Goal: Find specific page/section: Find specific page/section

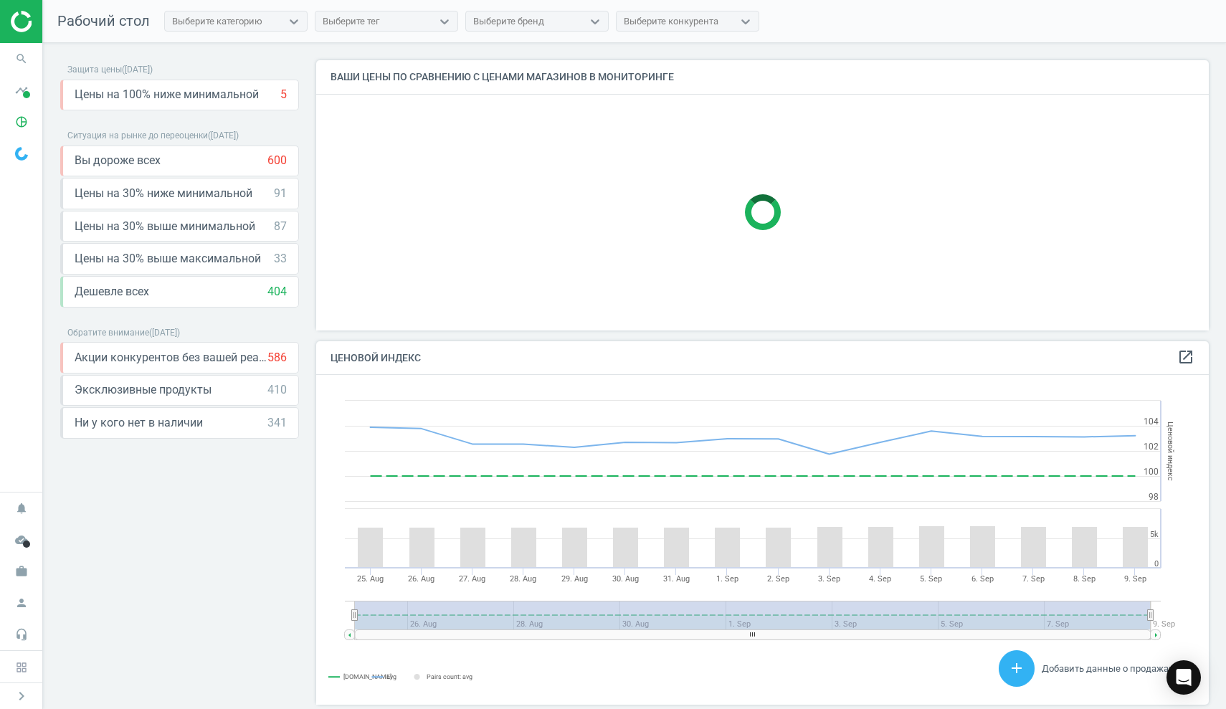
scroll to position [352, 904]
click at [265, 357] on span "Акции конкурентов без вашей реакции" at bounding box center [171, 358] width 193 height 16
click at [23, 98] on span at bounding box center [26, 94] width 7 height 7
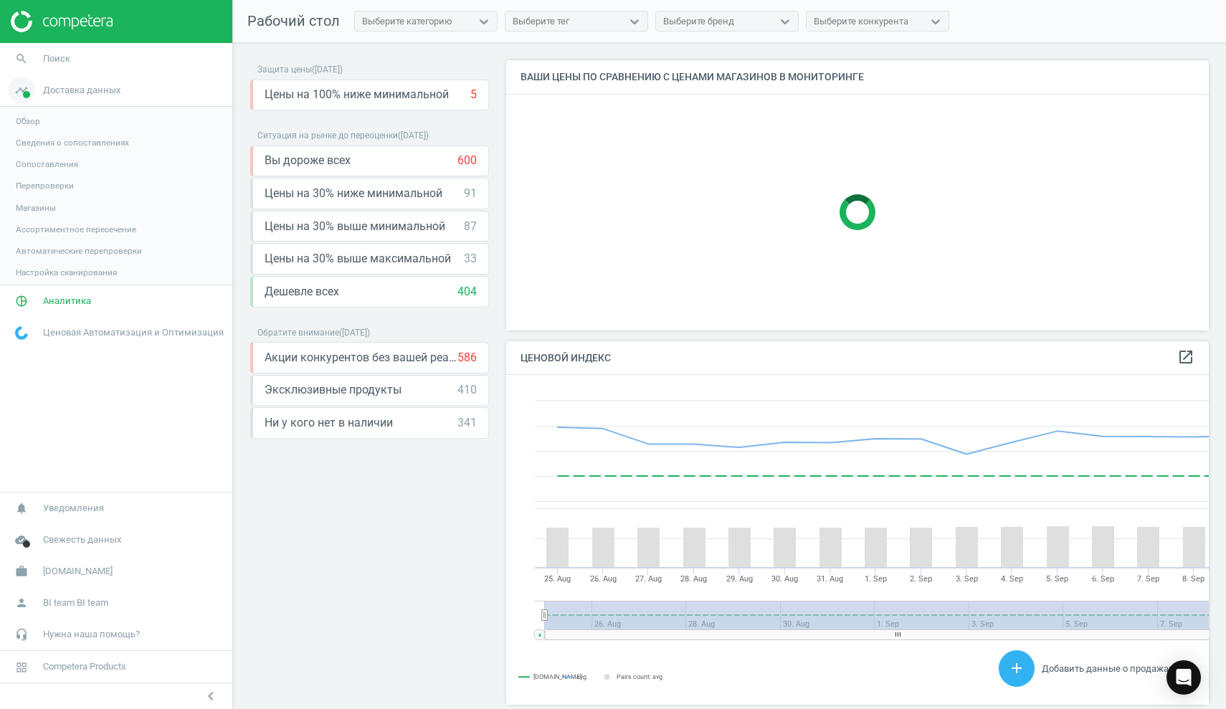
scroll to position [0, 0]
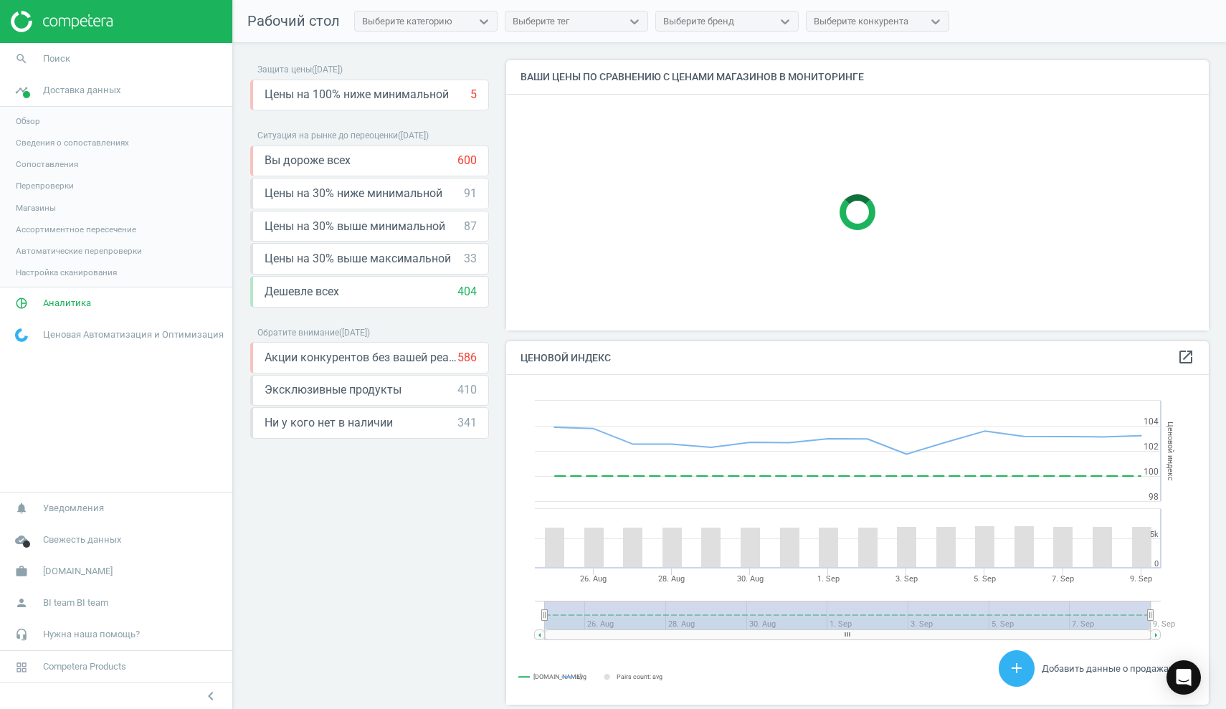
click at [37, 121] on span "Обзор" at bounding box center [28, 120] width 24 height 11
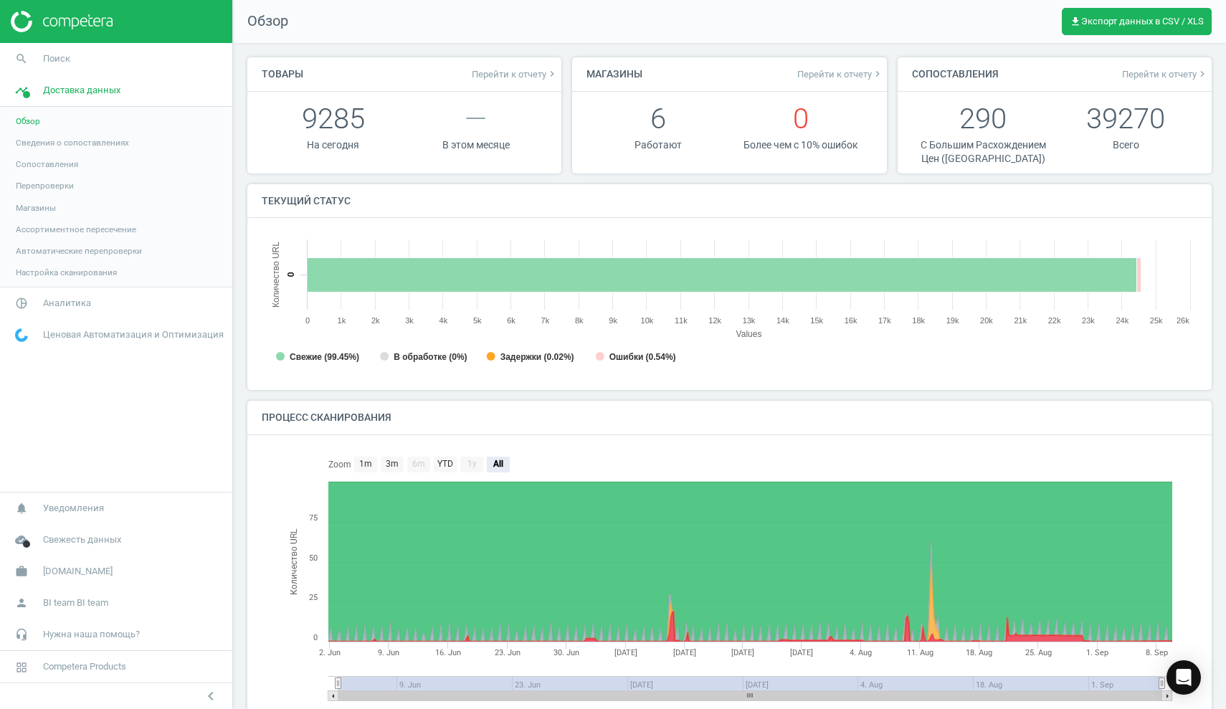
scroll to position [7, 7]
click at [1197, 75] on icon "keyboard_arrow_right" at bounding box center [1202, 73] width 11 height 11
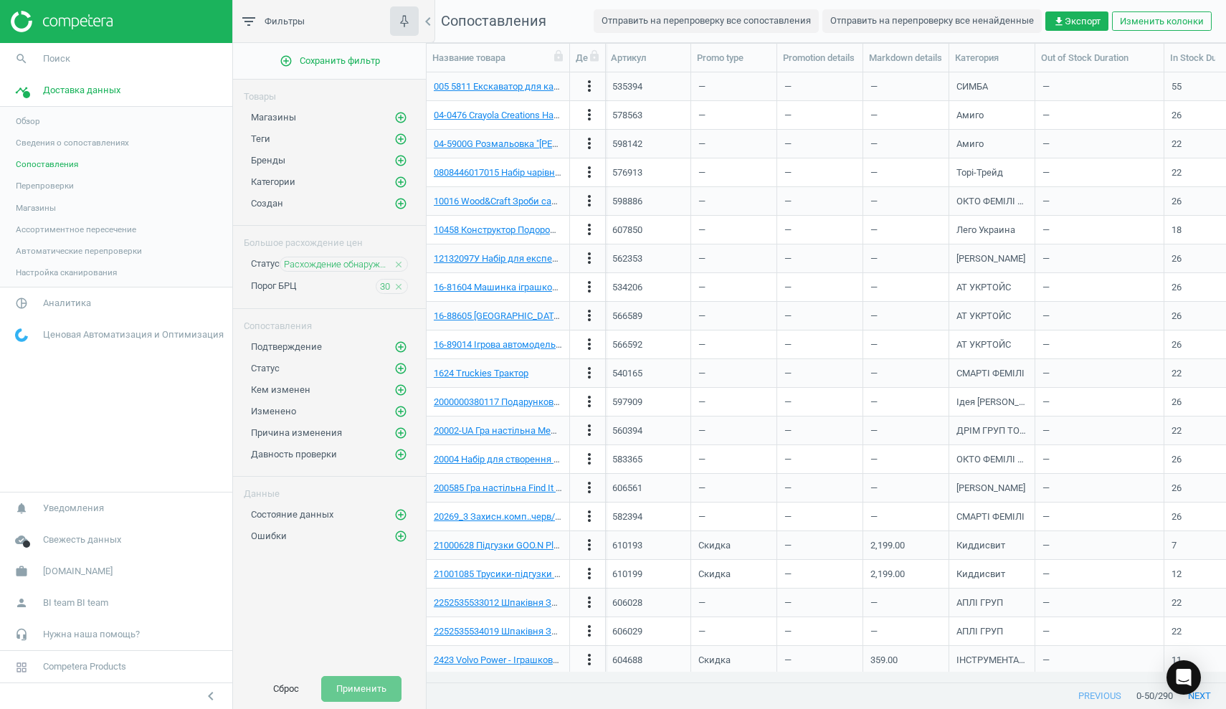
scroll to position [252, 0]
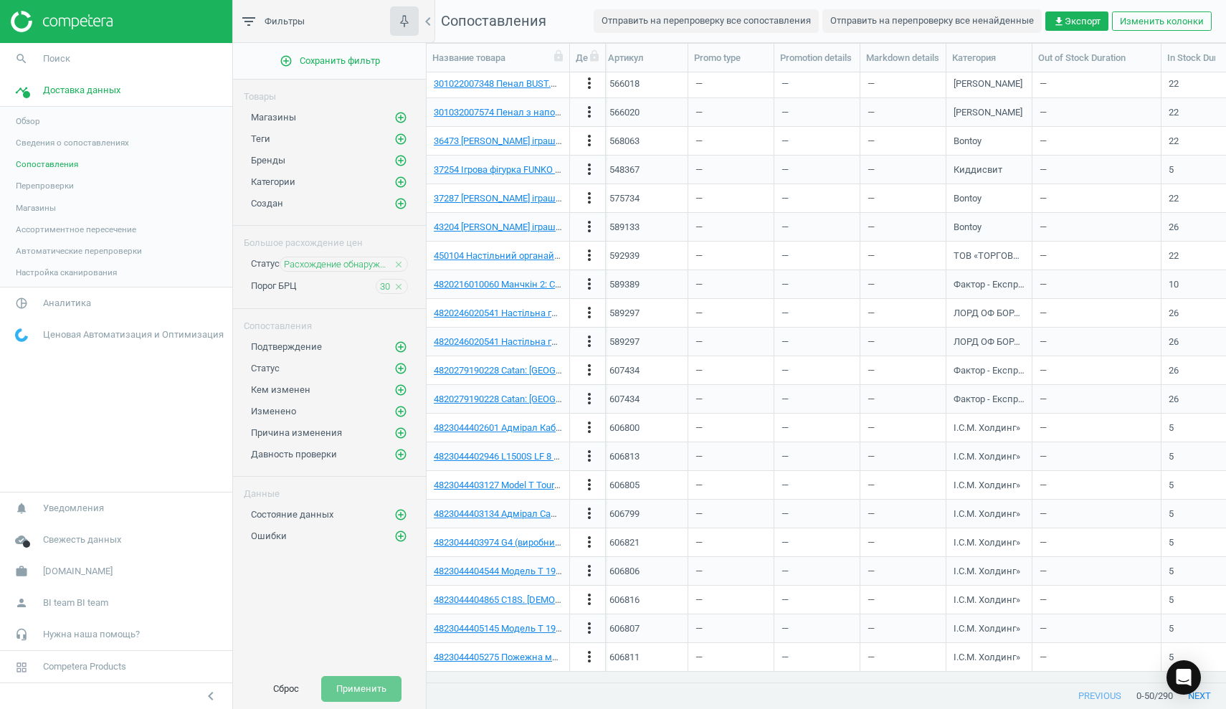
click at [67, 163] on span "Сопоставления" at bounding box center [47, 163] width 62 height 11
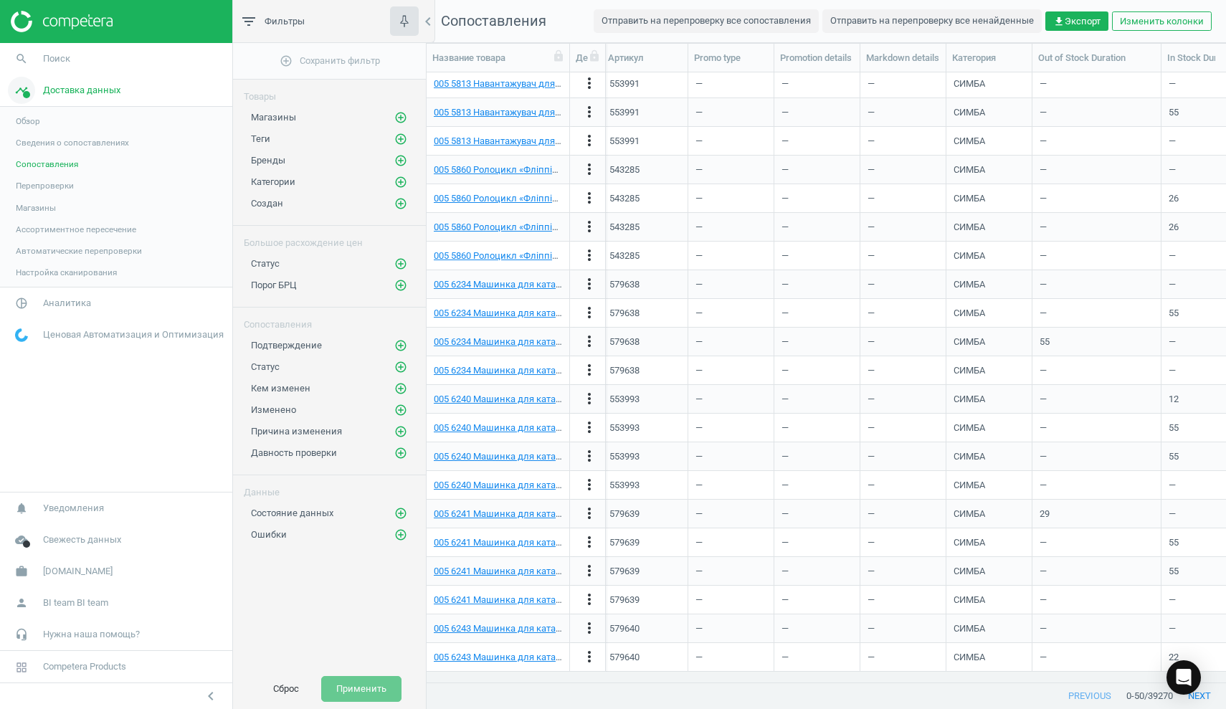
click at [59, 91] on span "Доставка данных" at bounding box center [81, 90] width 77 height 13
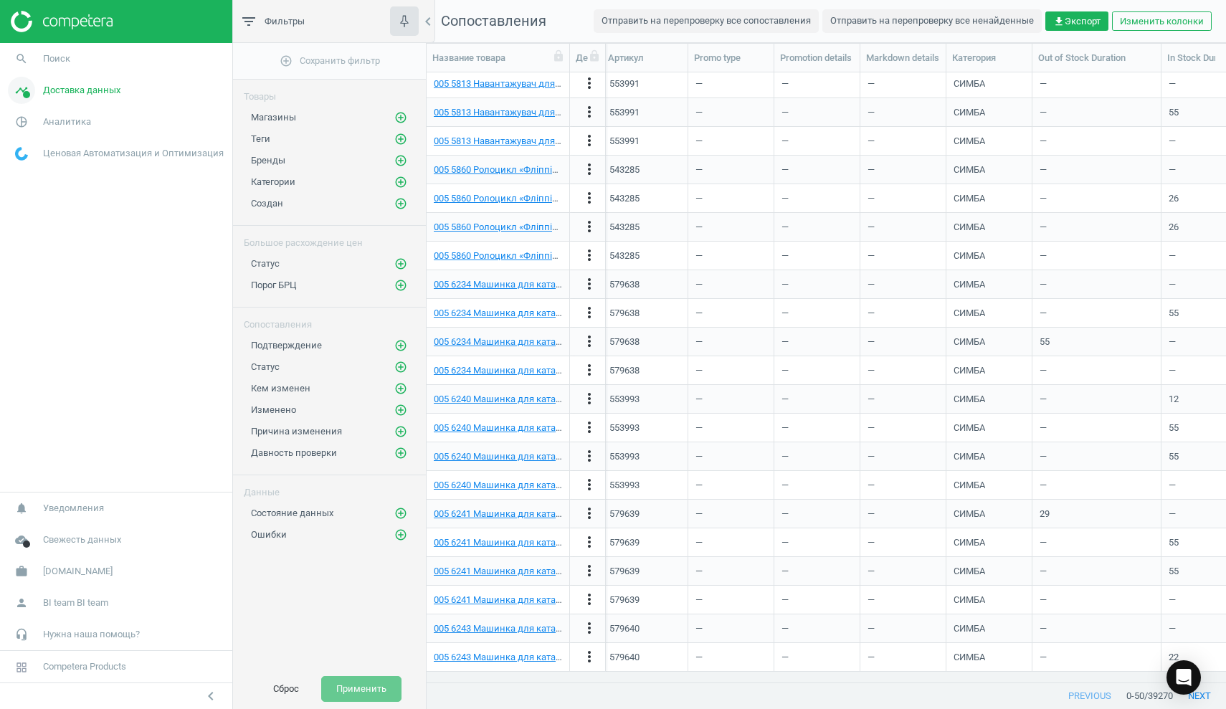
click at [24, 93] on span at bounding box center [26, 94] width 7 height 7
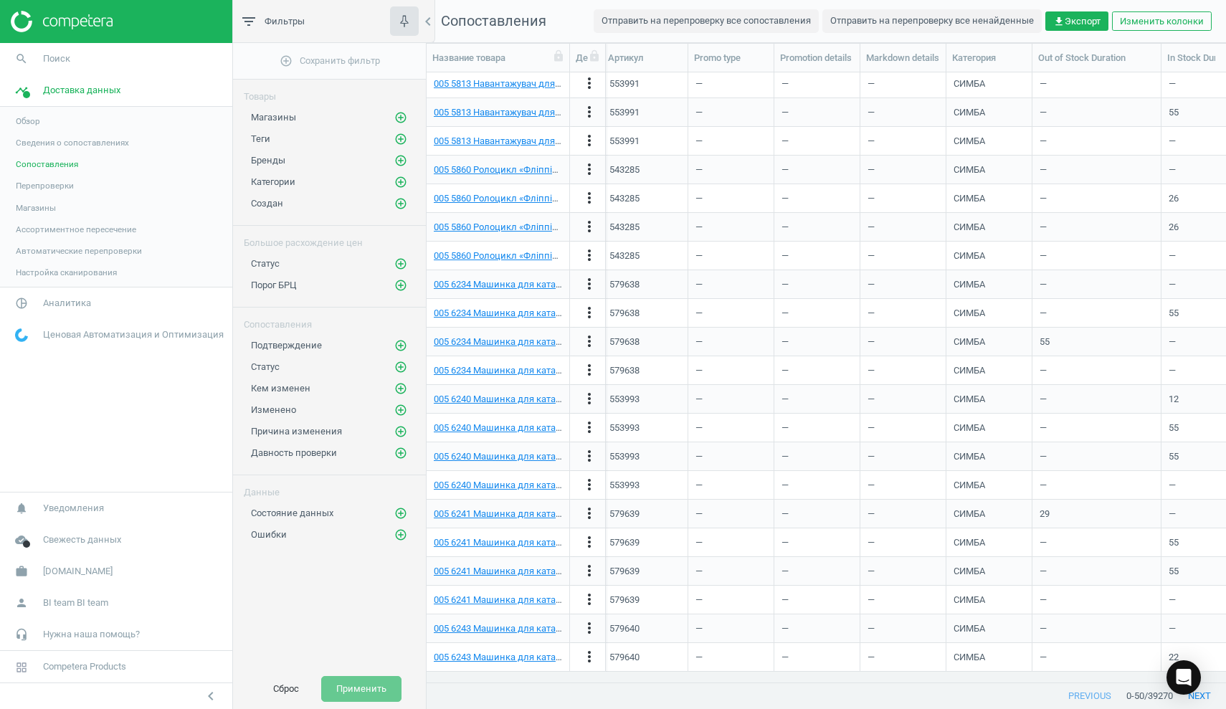
click at [31, 119] on span "Обзор" at bounding box center [28, 120] width 24 height 11
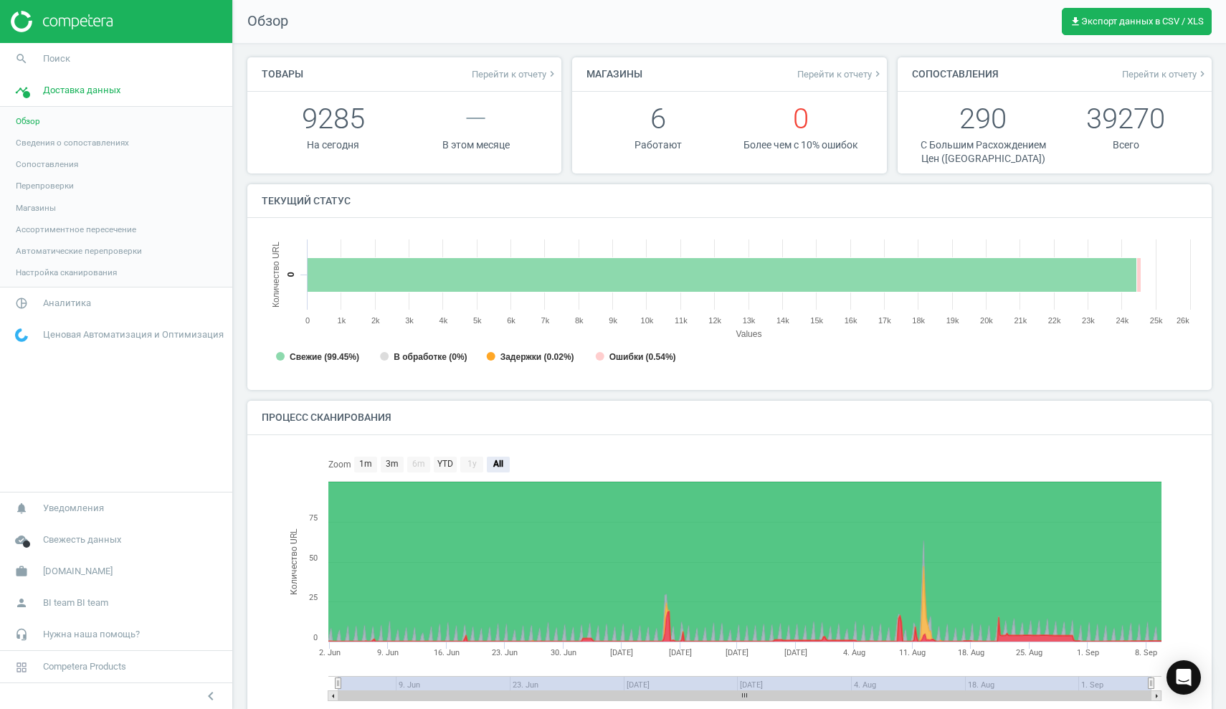
click at [524, 70] on span "Перейти к отчету keyboard_arrow_right" at bounding box center [515, 73] width 86 height 11
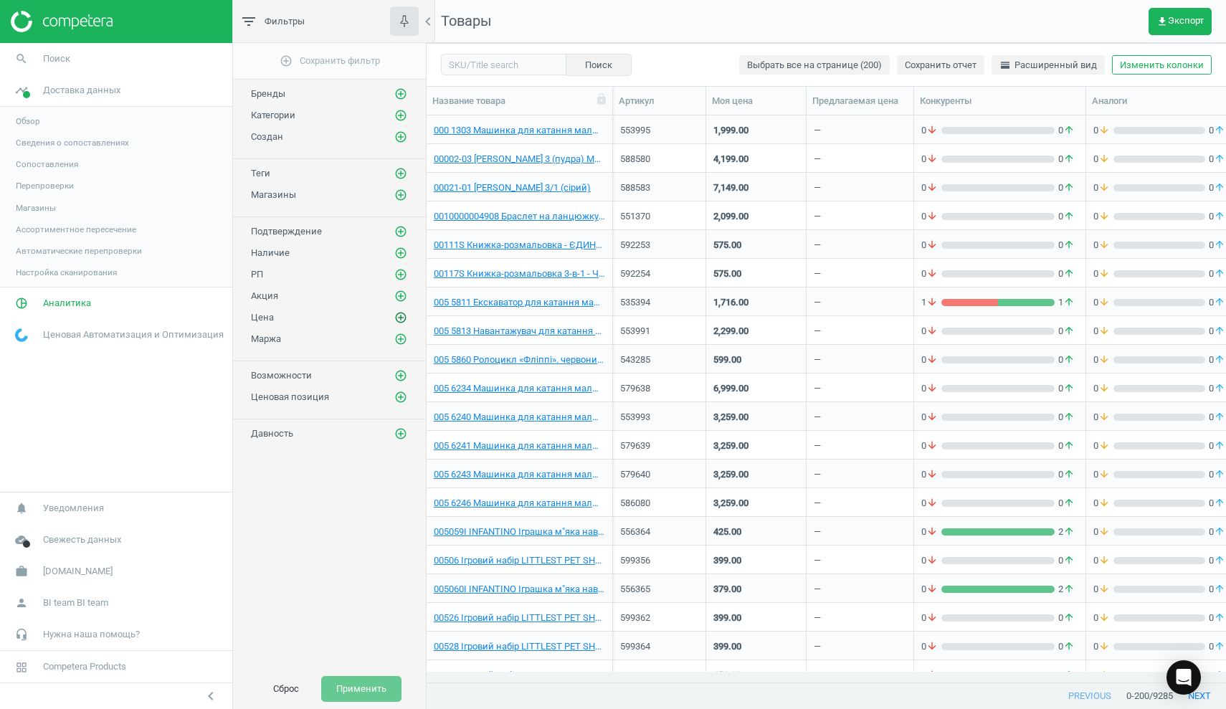
click at [399, 320] on icon "add_circle_outline" at bounding box center [400, 317] width 13 height 13
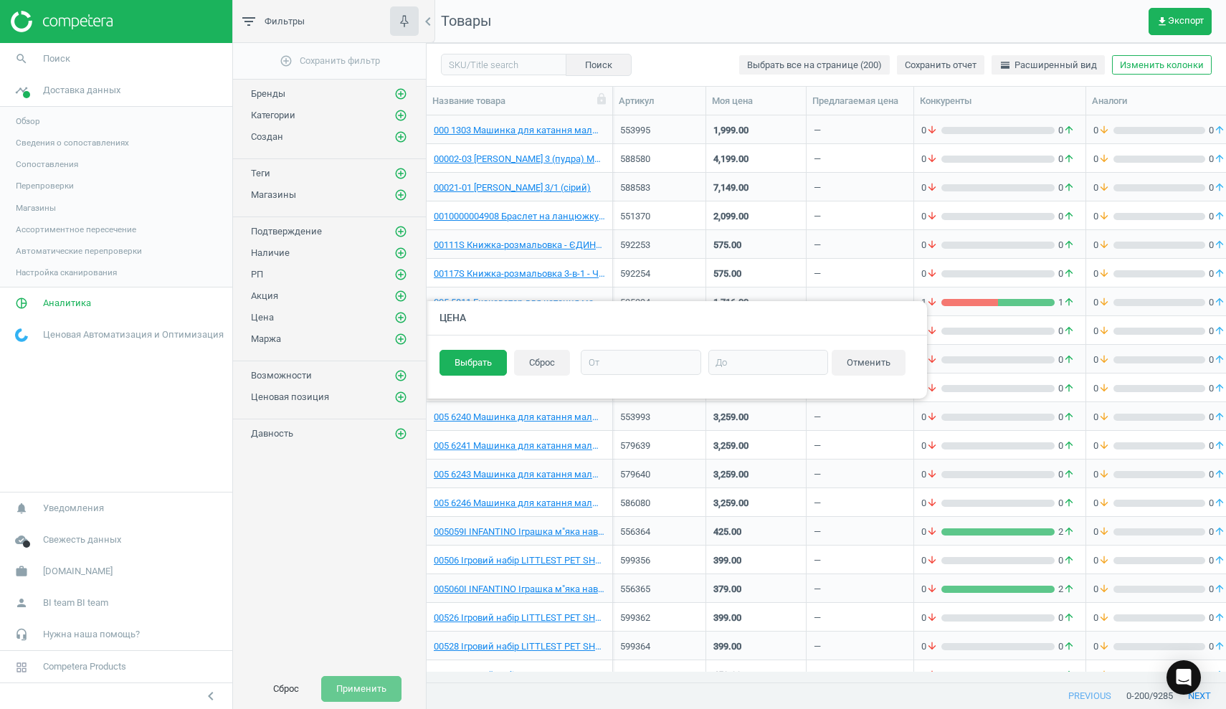
click at [359, 488] on div "add_circle_outline Сохранить фильтр Бренды add_circle_outline Категории add_cir…" at bounding box center [329, 356] width 193 height 626
click at [861, 362] on button "Отменить" at bounding box center [869, 363] width 74 height 26
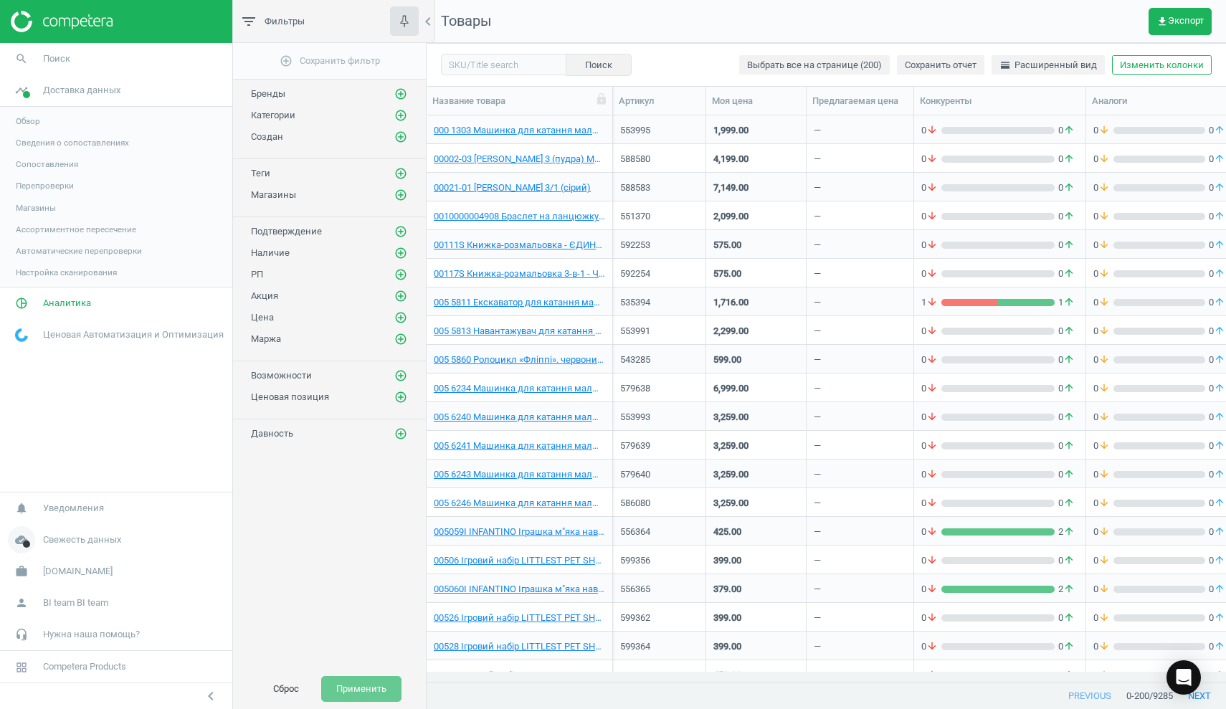
click at [112, 540] on span "Свежесть данных" at bounding box center [82, 540] width 78 height 13
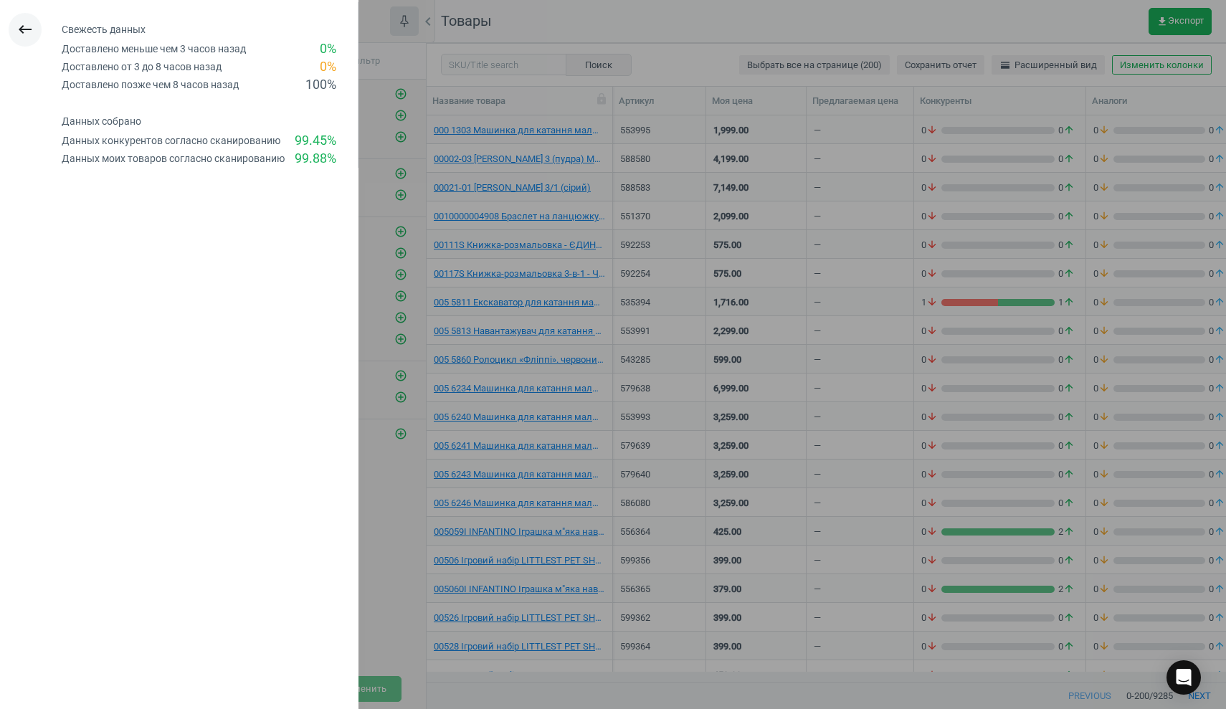
click at [23, 32] on icon "keyboard_backspace" at bounding box center [24, 29] width 17 height 17
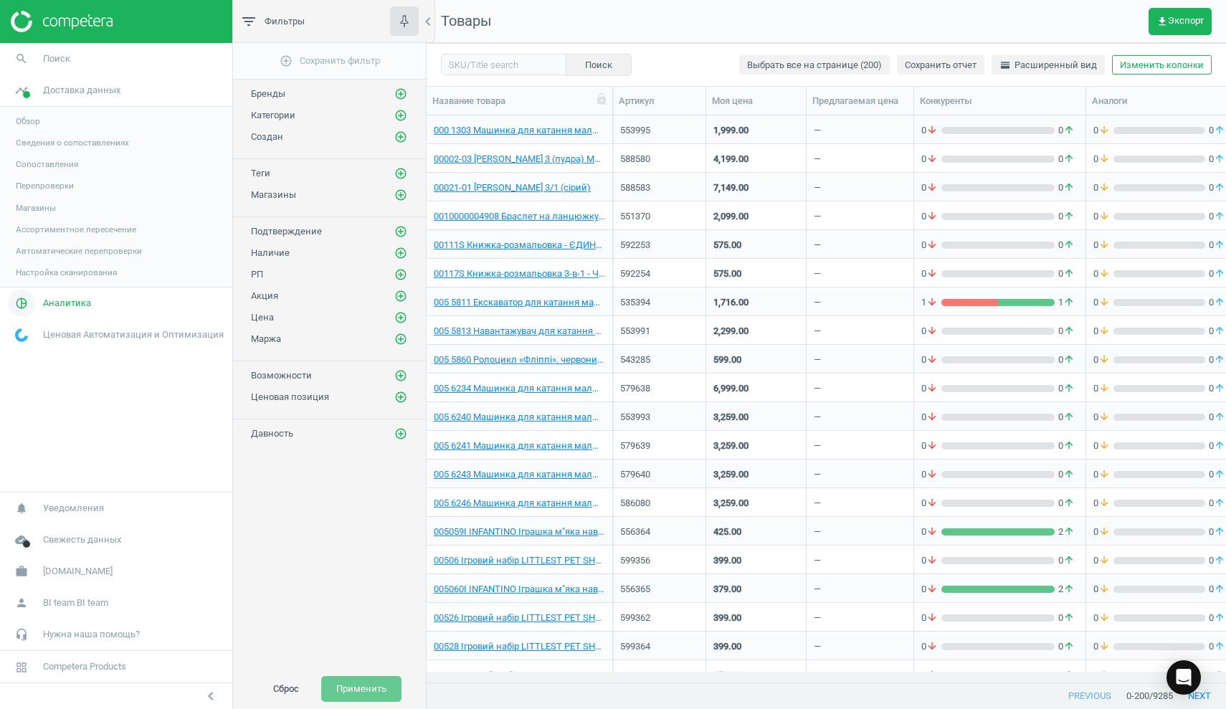
click at [78, 302] on span "Аналитика" at bounding box center [67, 303] width 48 height 13
click at [37, 153] on span "Обзор" at bounding box center [28, 152] width 24 height 11
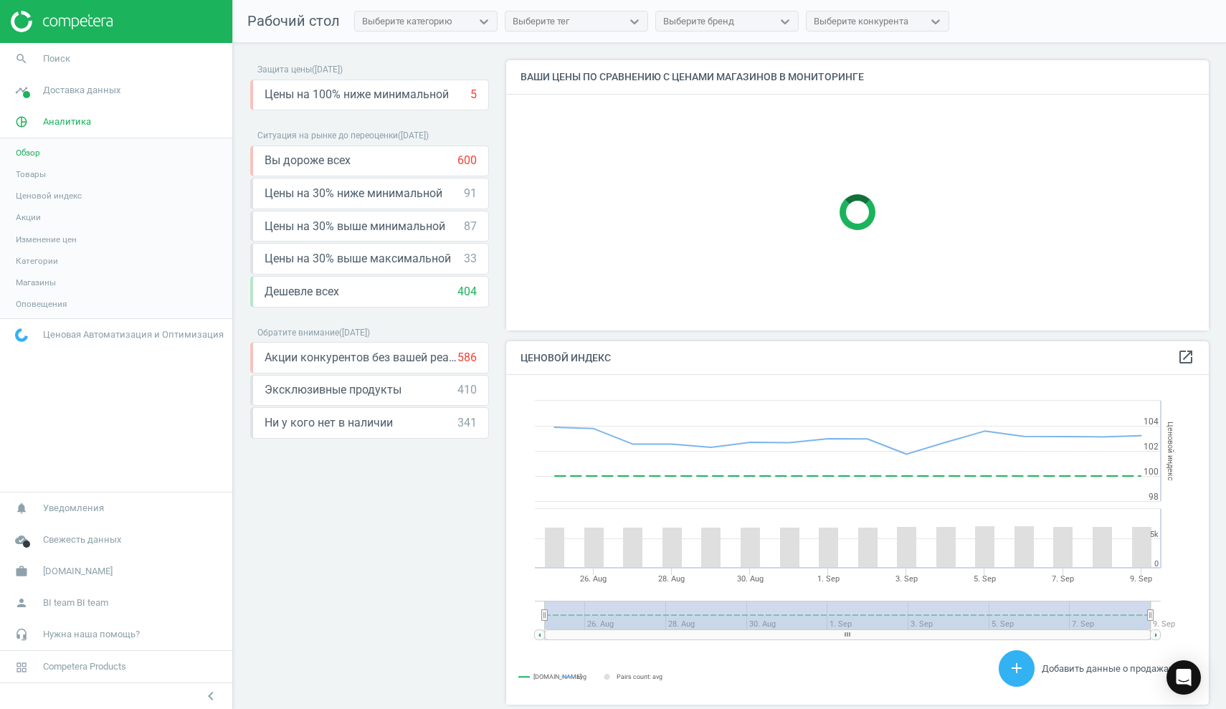
scroll to position [352, 714]
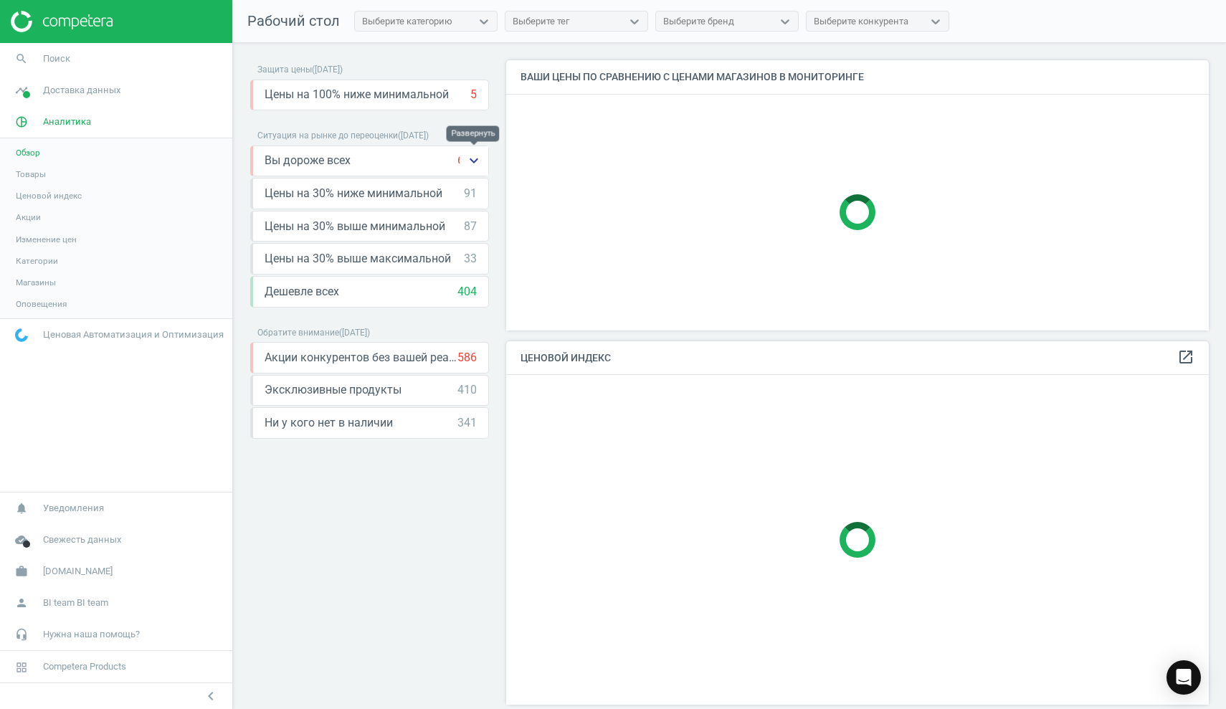
click at [473, 162] on icon "keyboard_arrow_down" at bounding box center [473, 160] width 17 height 17
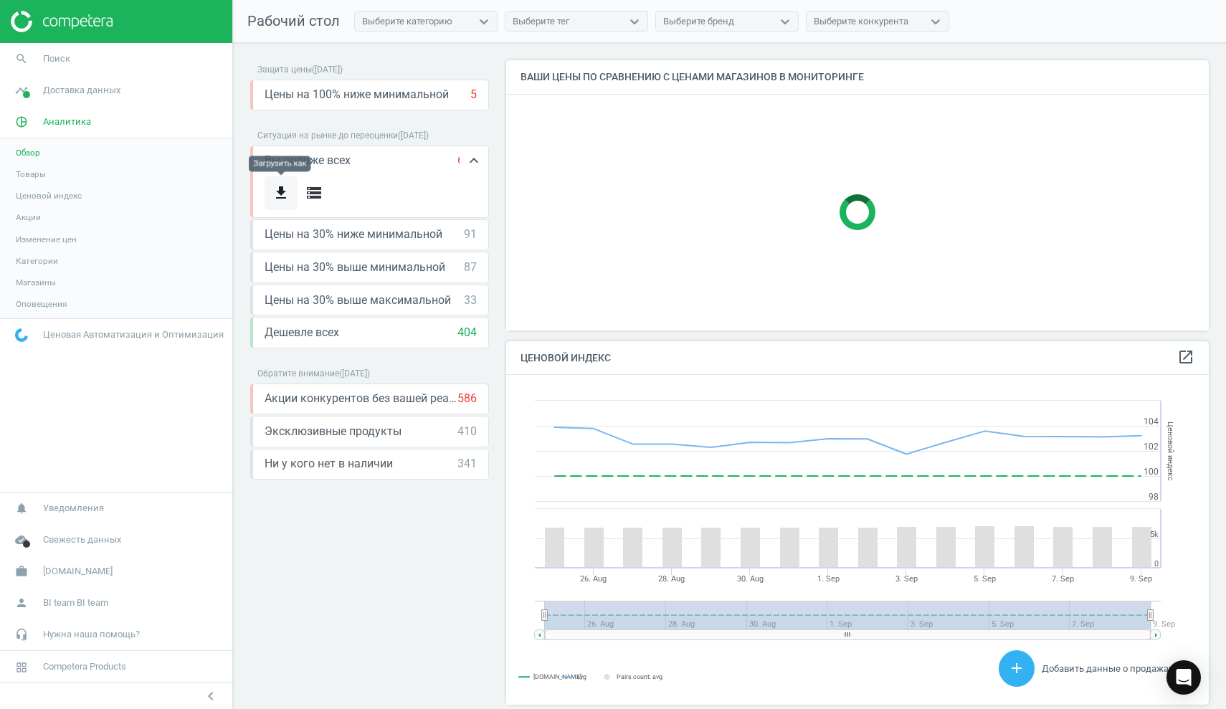
click at [283, 190] on icon "get_app" at bounding box center [280, 192] width 17 height 17
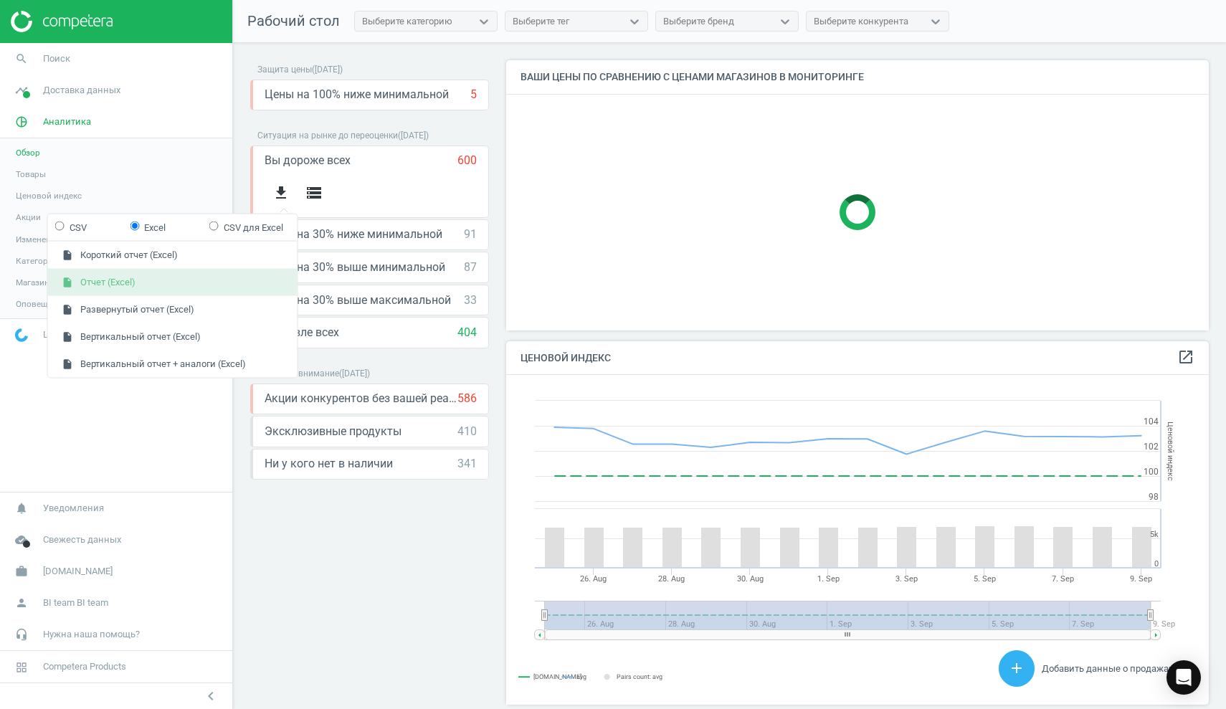
click at [184, 278] on button "insert_drive_file Отчет (Excel)" at bounding box center [173, 282] width 250 height 27
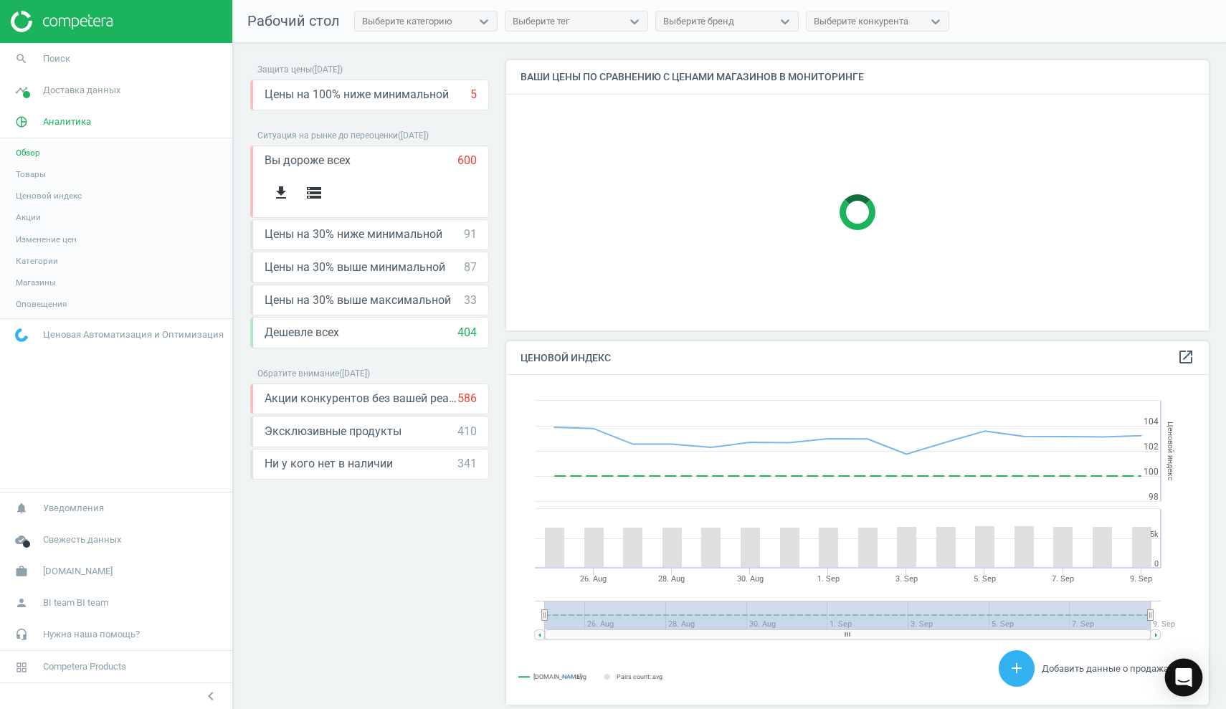
click at [1191, 676] on icon "Open Intercom Messenger" at bounding box center [1184, 677] width 19 height 19
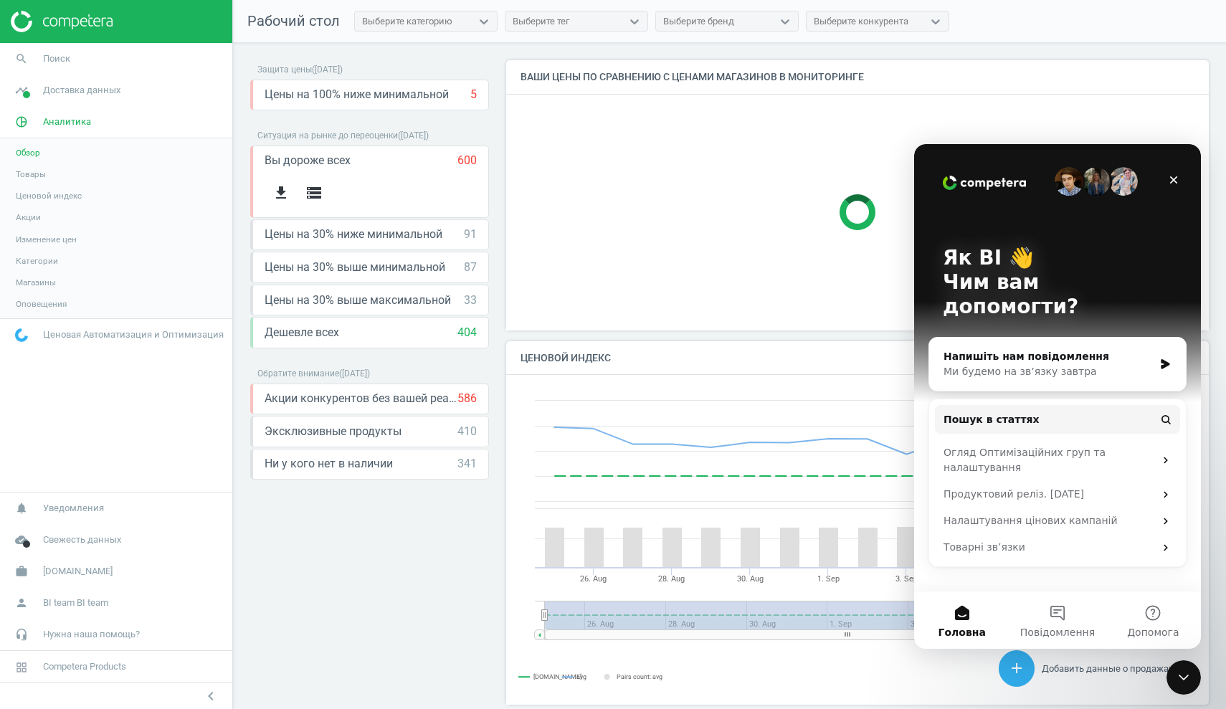
scroll to position [0, 0]
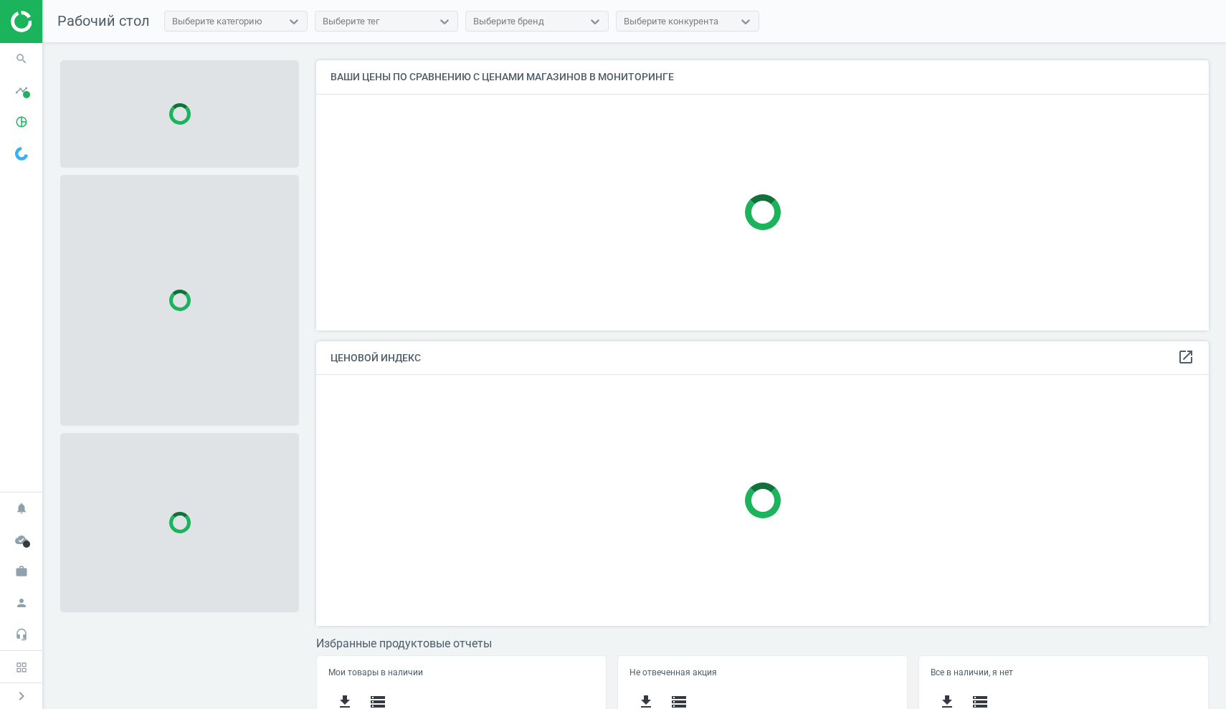
scroll to position [290, 904]
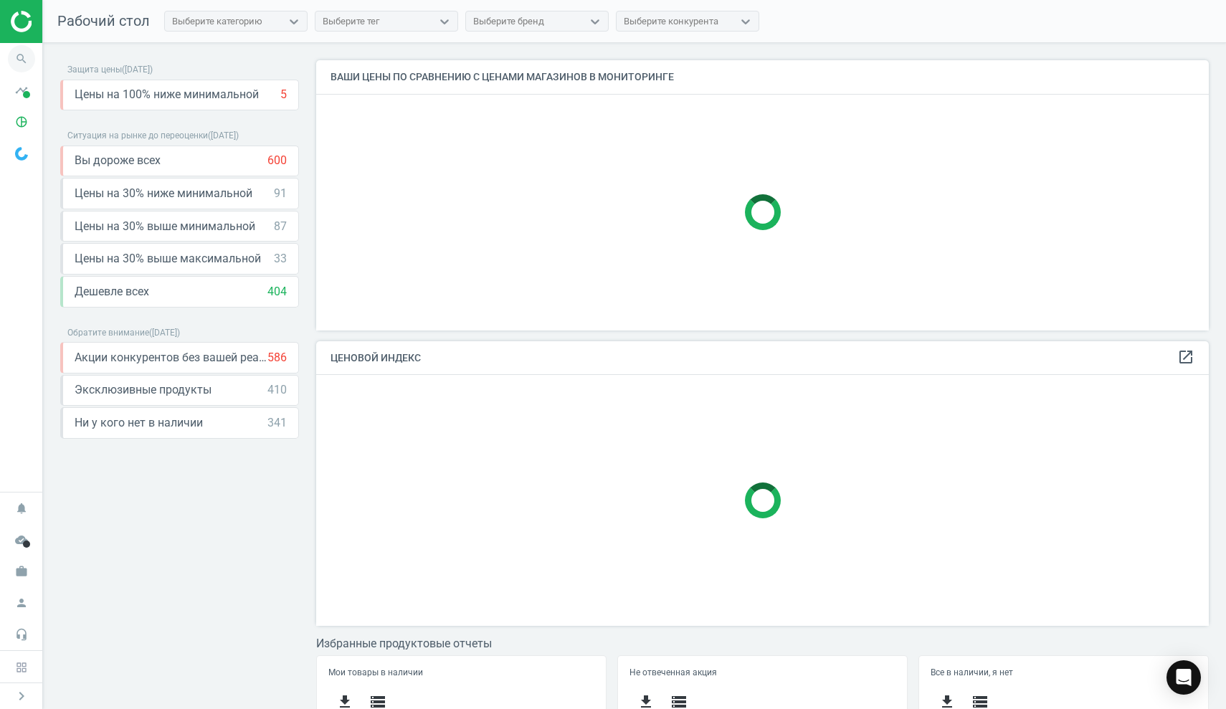
click at [21, 59] on icon "search" at bounding box center [21, 58] width 27 height 27
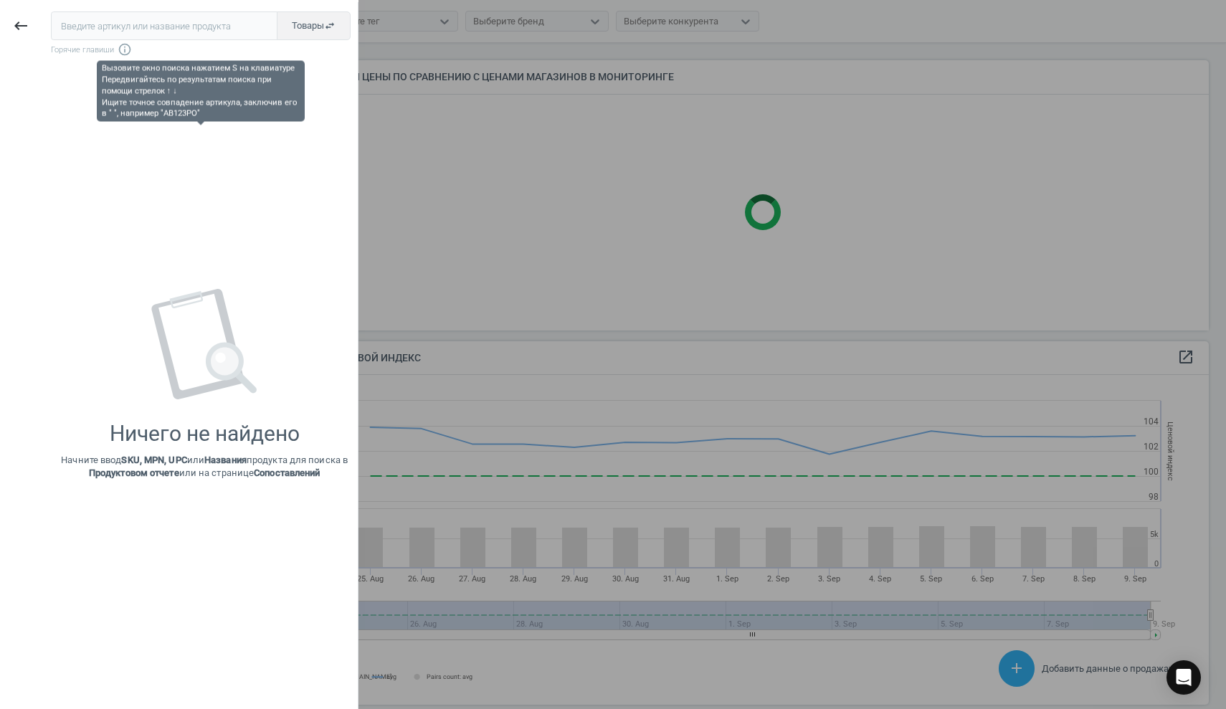
scroll to position [352, 904]
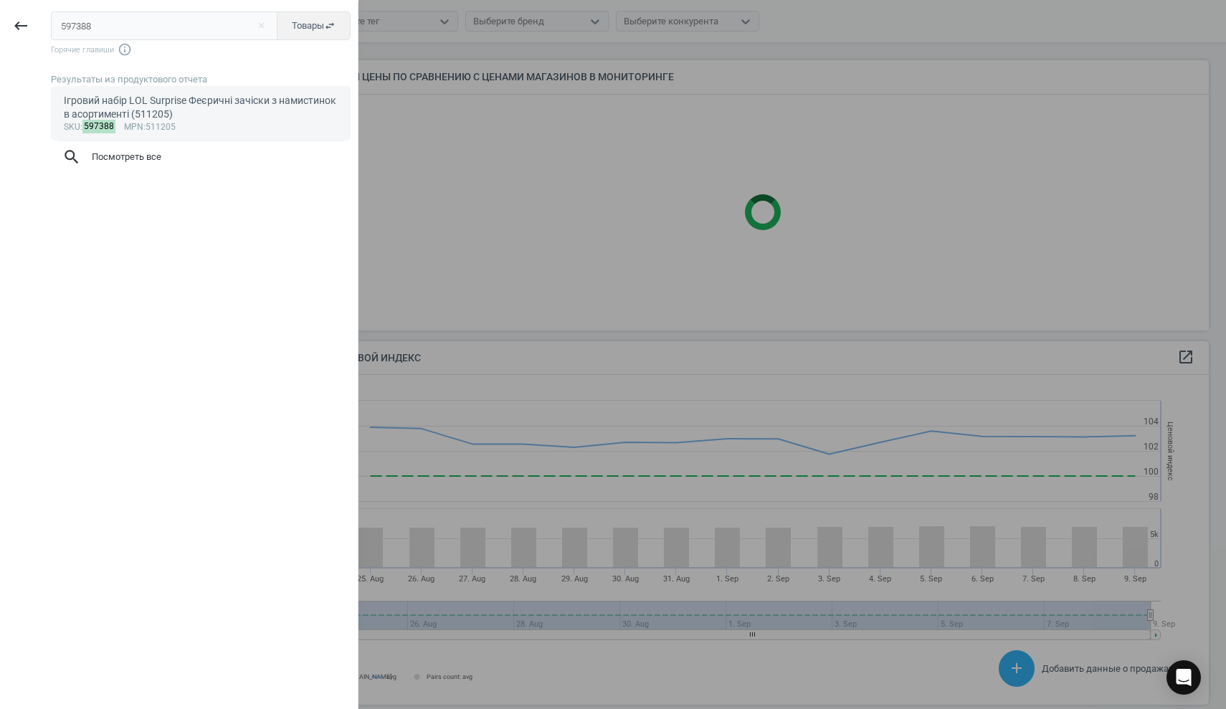
type input "597388"
click at [98, 105] on div "Ігровий набір LOL Surprise Феєричні зачіски з намистинок в асортименті (511205)" at bounding box center [201, 108] width 275 height 28
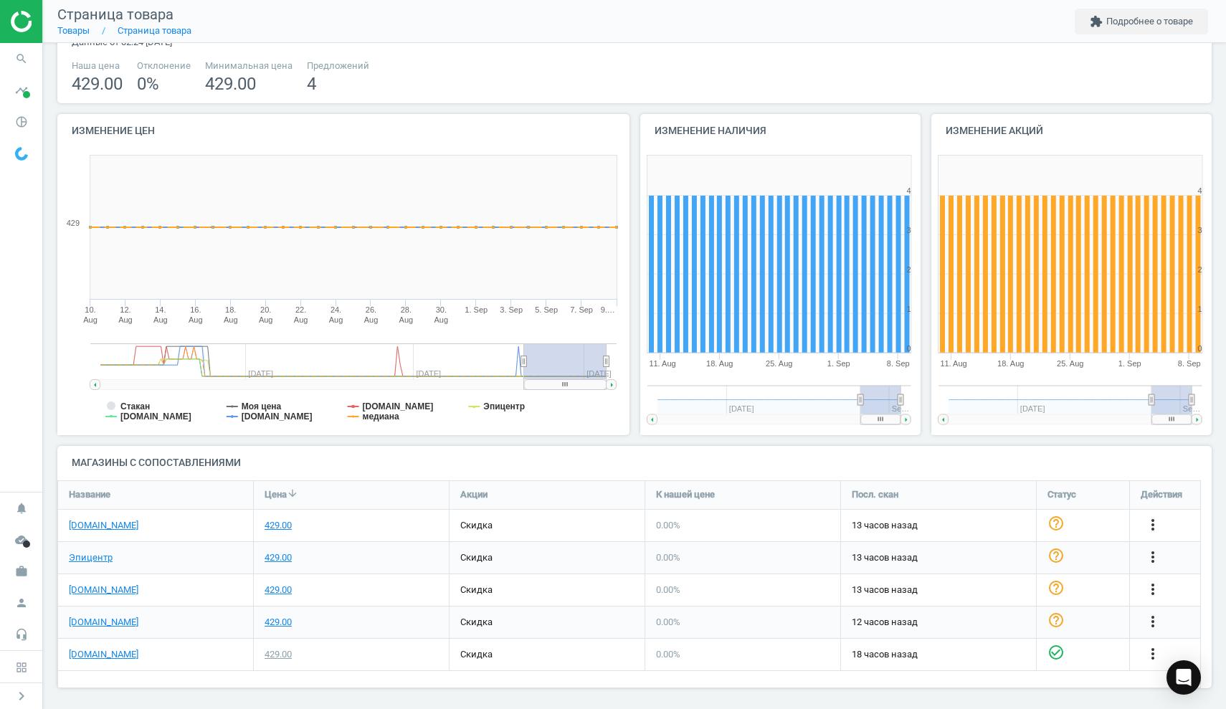
scroll to position [62, 0]
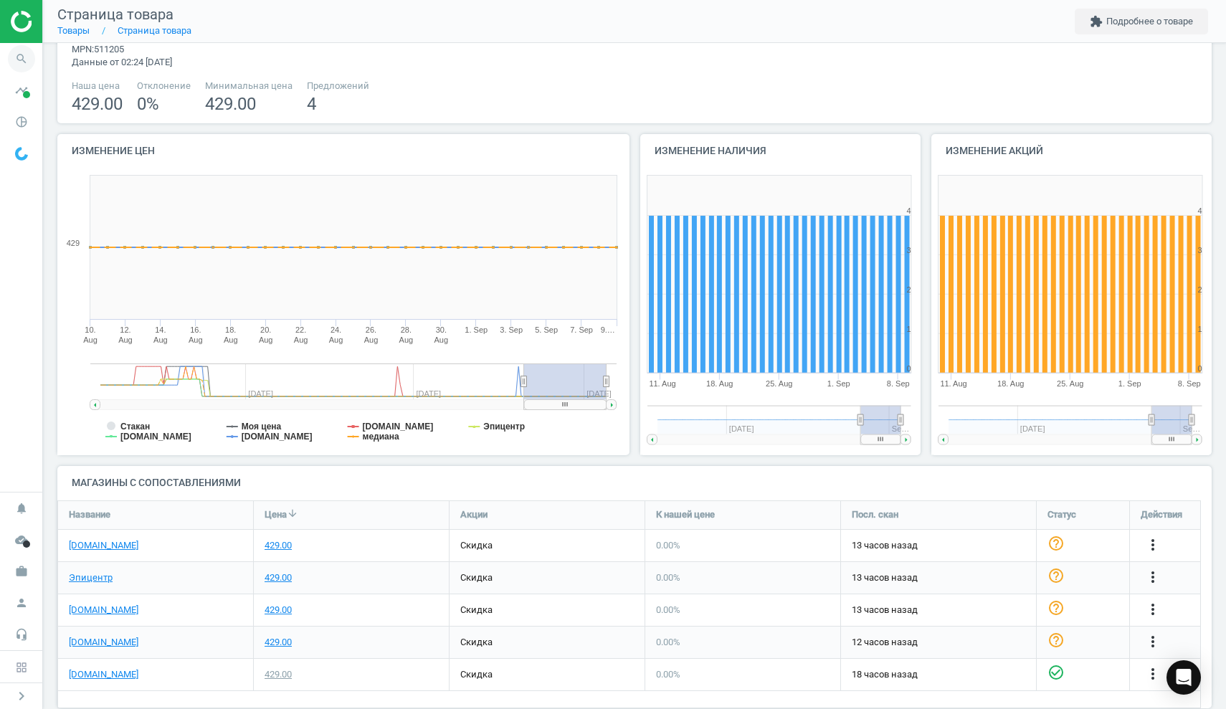
click at [15, 59] on icon "search" at bounding box center [21, 58] width 27 height 27
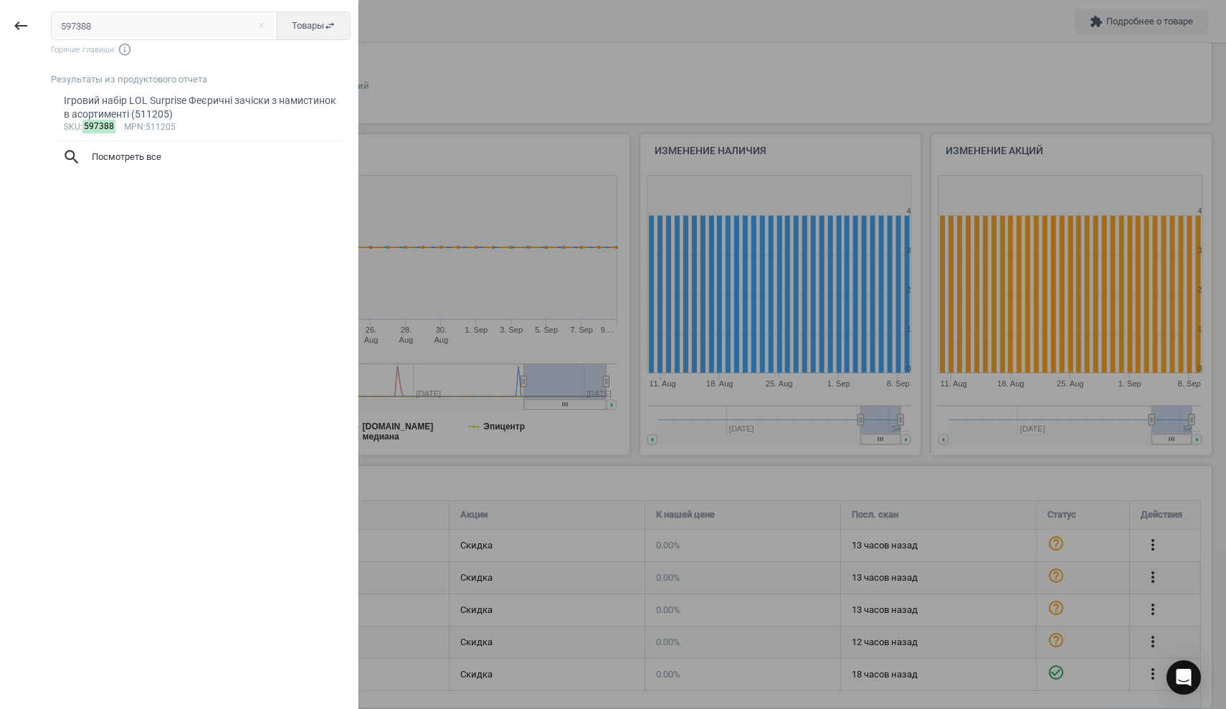
drag, startPoint x: 110, startPoint y: 25, endPoint x: 0, endPoint y: 17, distance: 110.0
click at [0, 17] on div "keyboard_backspace 597388 close Товары swap_horiz Горячие главиши info_outline …" at bounding box center [179, 356] width 359 height 709
type input "573872"
click at [231, 122] on div "sku : 573872 mpn :HDP02" at bounding box center [201, 127] width 275 height 11
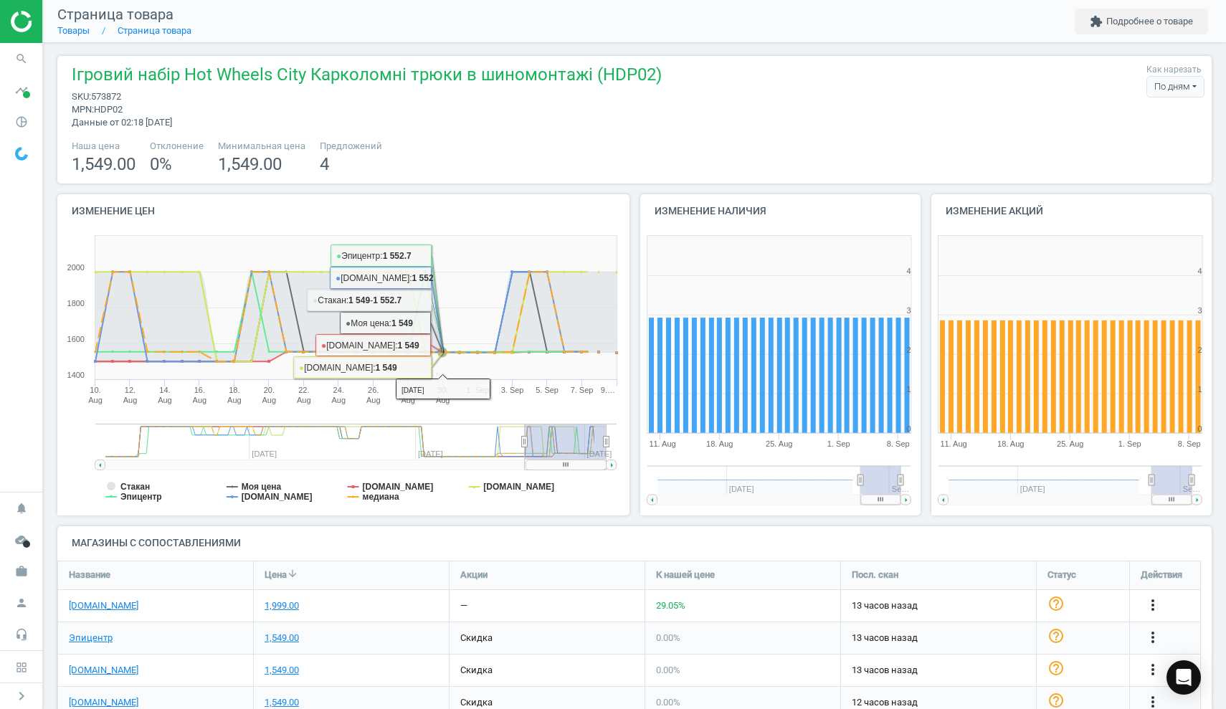
scroll to position [82, 0]
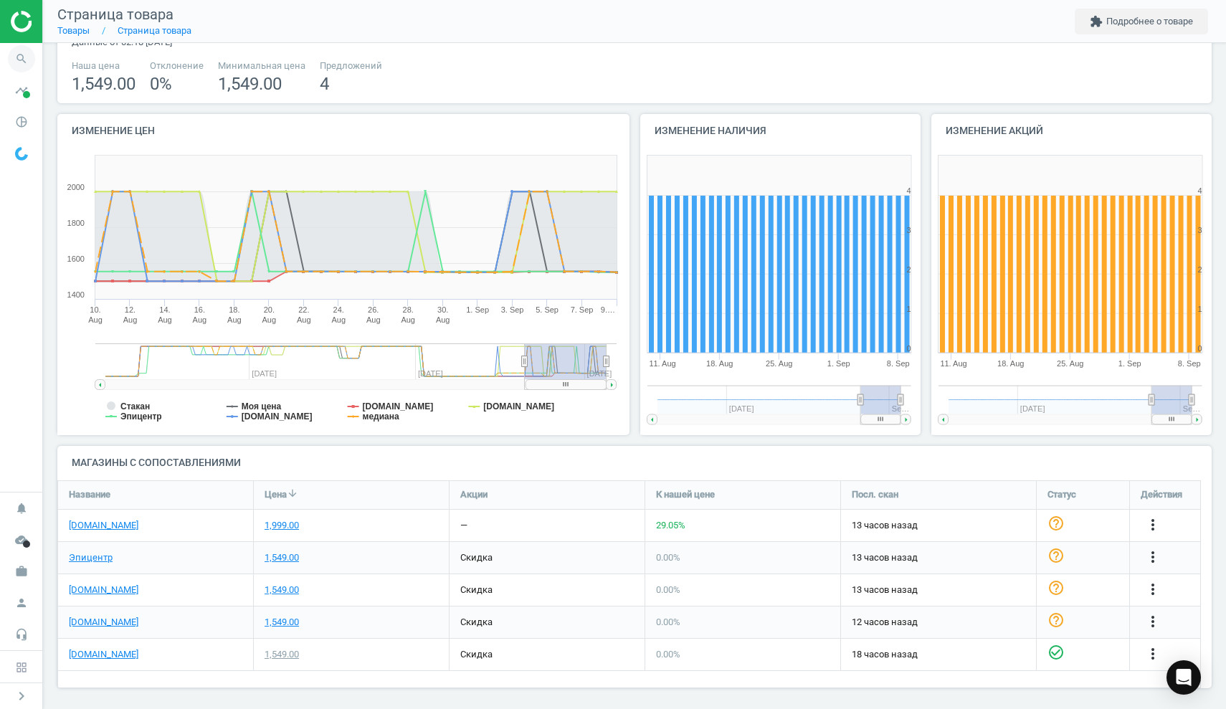
click at [25, 57] on icon "search" at bounding box center [21, 58] width 27 height 27
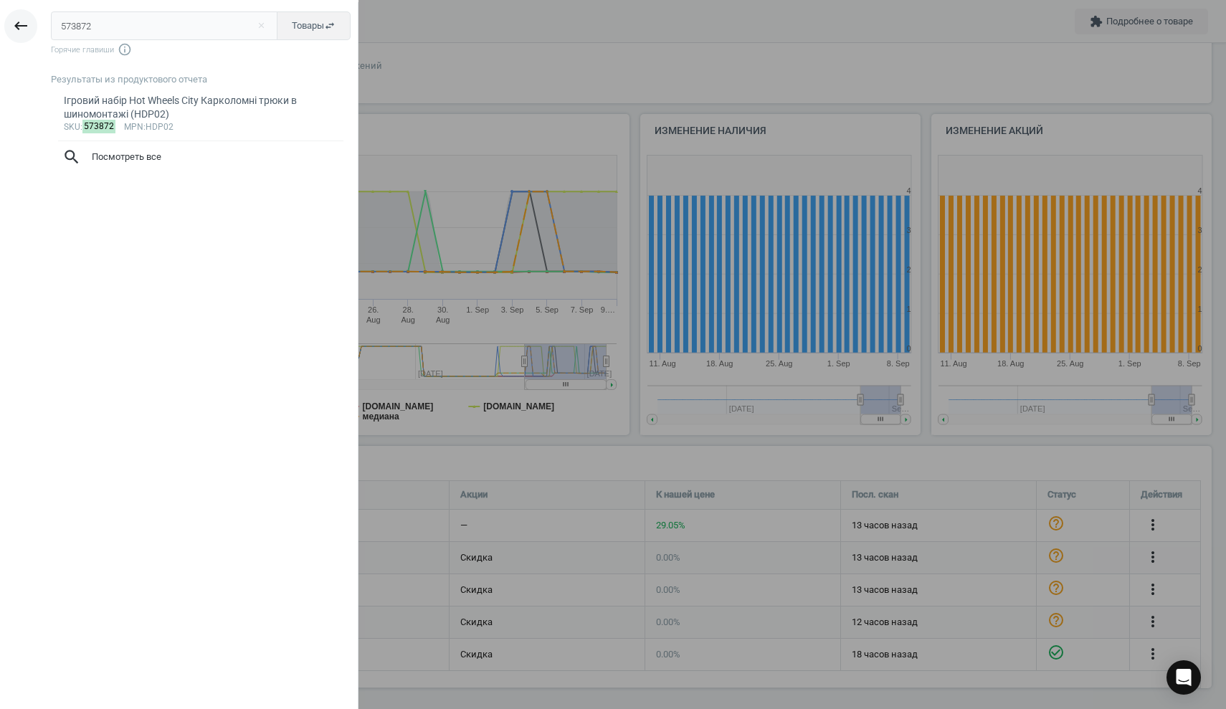
drag, startPoint x: 112, startPoint y: 28, endPoint x: 36, endPoint y: 22, distance: 76.3
click at [36, 22] on div "keyboard_backspace 573872 close Товары swap_horiz Горячие главиши info_outline …" at bounding box center [179, 356] width 359 height 709
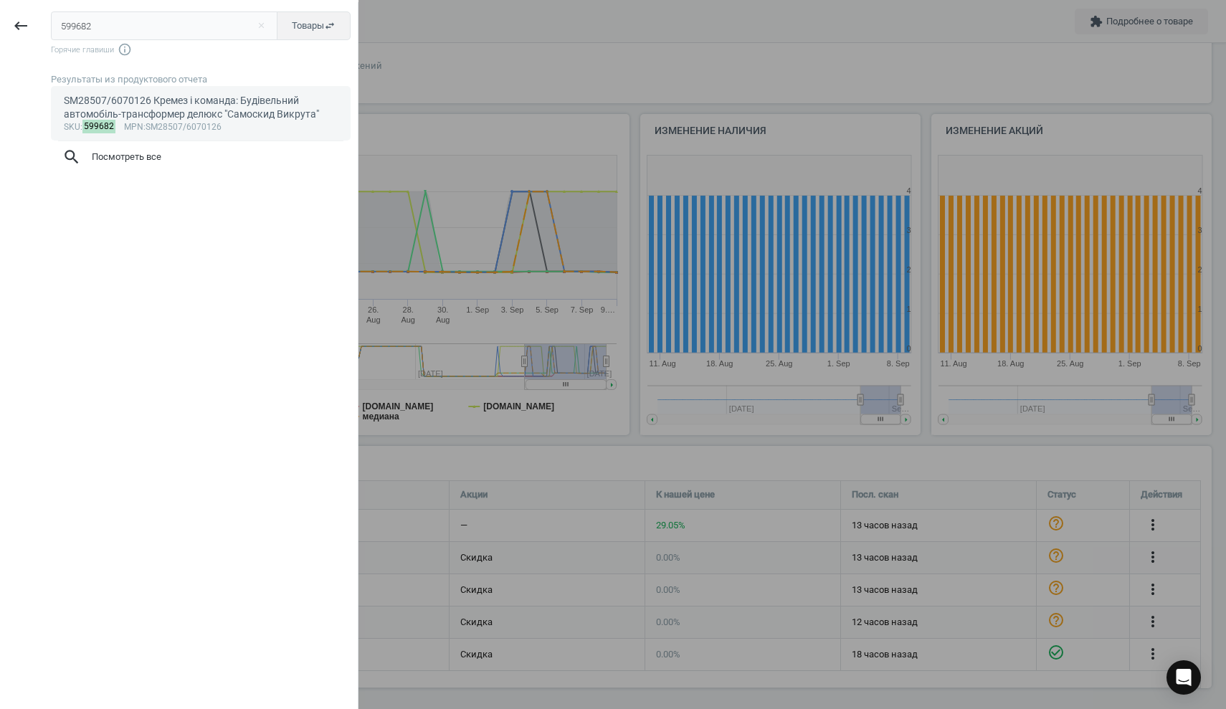
type input "599682"
click at [99, 98] on div "SM28507/6070126 Кремез і команда: Будівельний автомобіль-трансформер делюкс "Са…" at bounding box center [201, 108] width 275 height 28
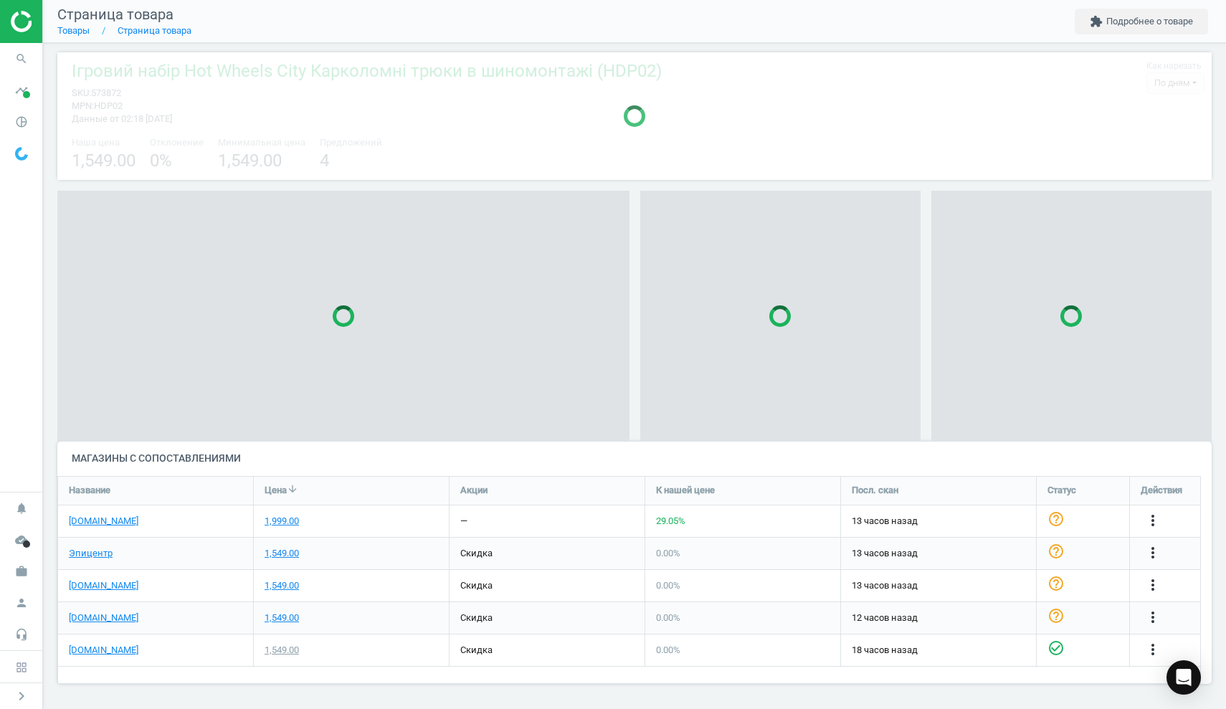
scroll to position [1, 0]
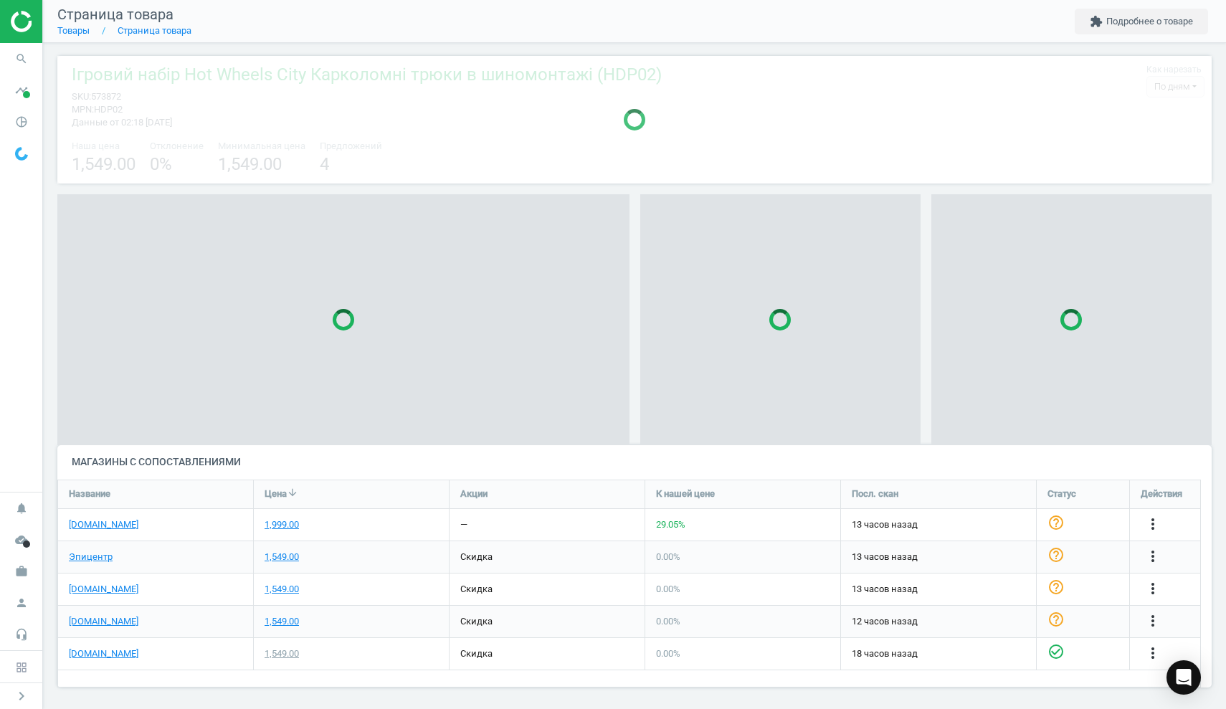
click at [102, 107] on div at bounding box center [634, 120] width 1155 height 128
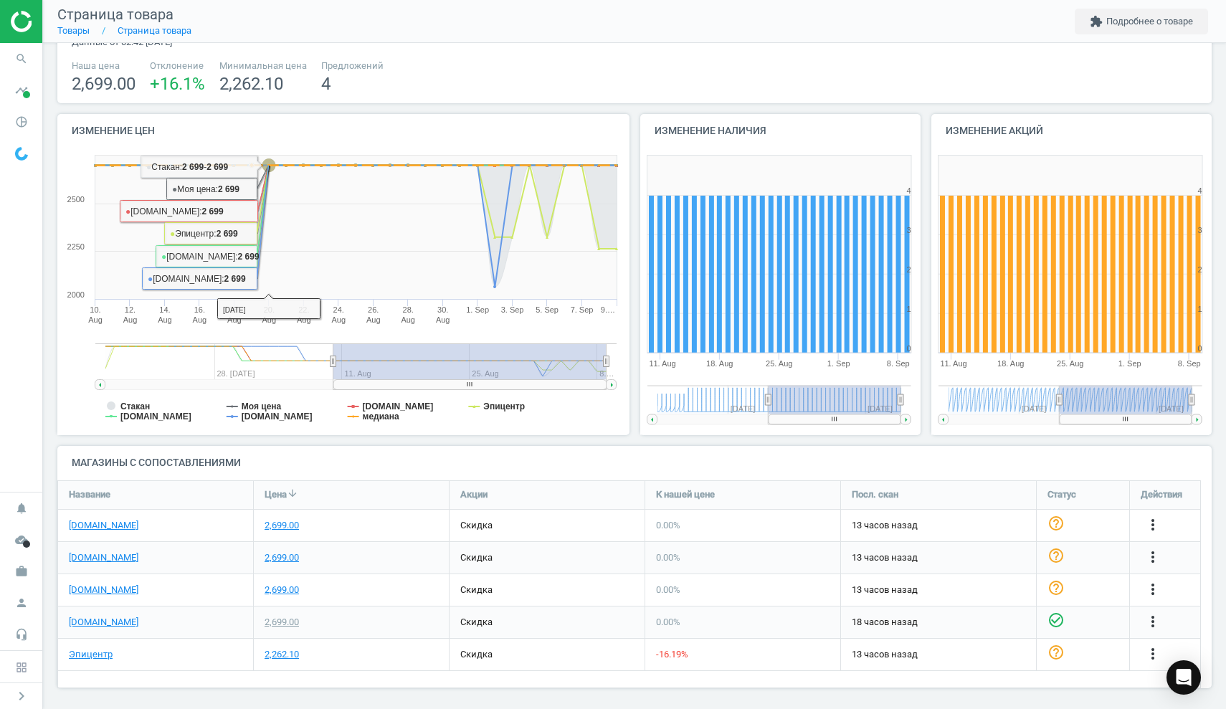
scroll to position [0, 0]
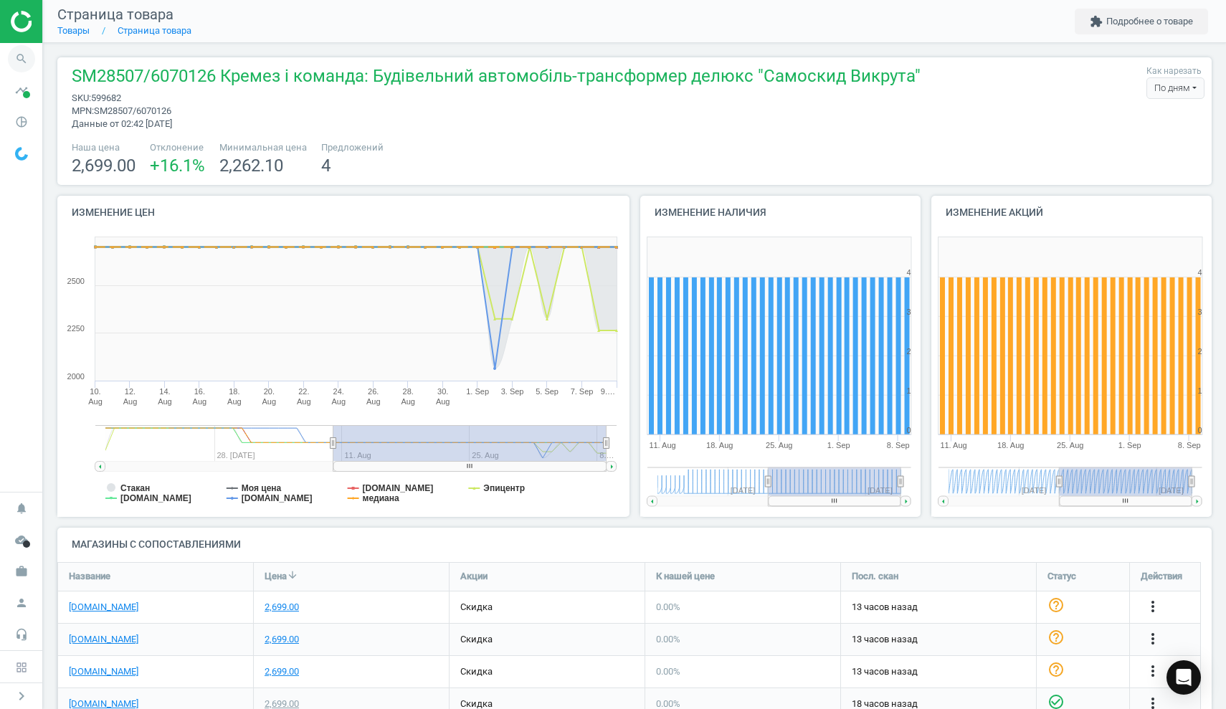
click at [22, 51] on icon "search" at bounding box center [21, 58] width 27 height 27
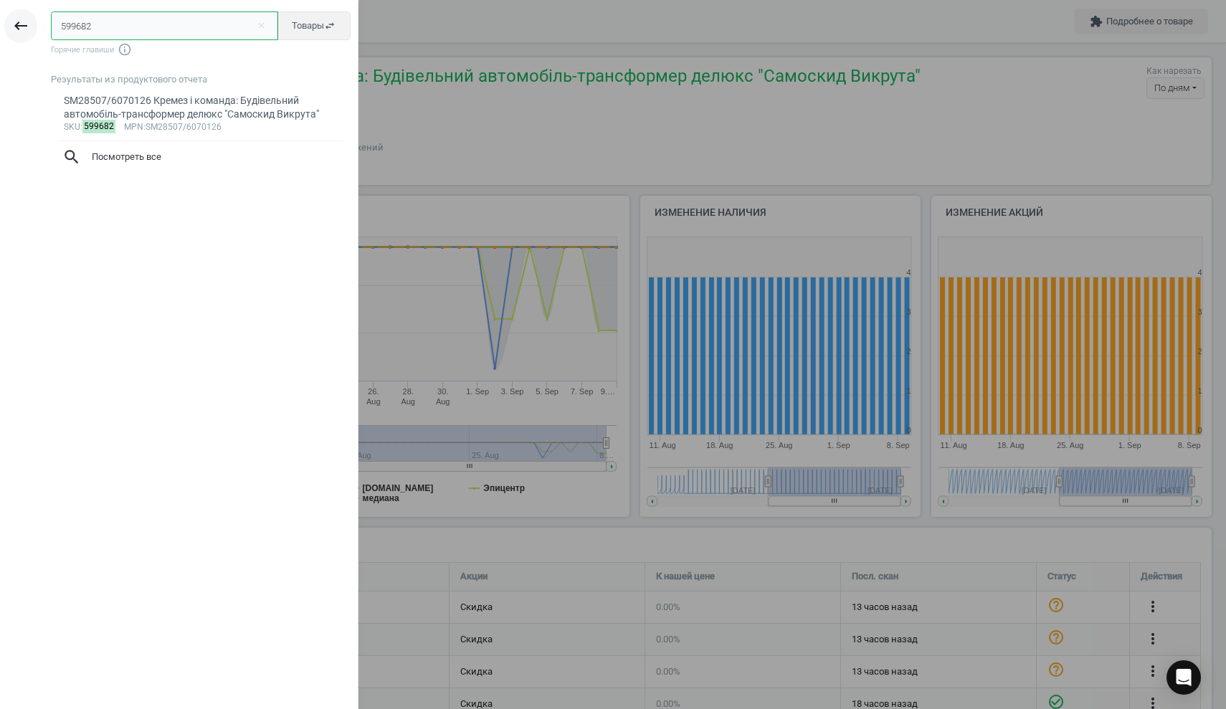
drag, startPoint x: 124, startPoint y: 31, endPoint x: 18, endPoint y: 19, distance: 106.7
click at [18, 19] on div "keyboard_backspace 599682 close Товары swap_horiz Горячие главиши info_outline …" at bounding box center [179, 356] width 359 height 709
paste input "85078"
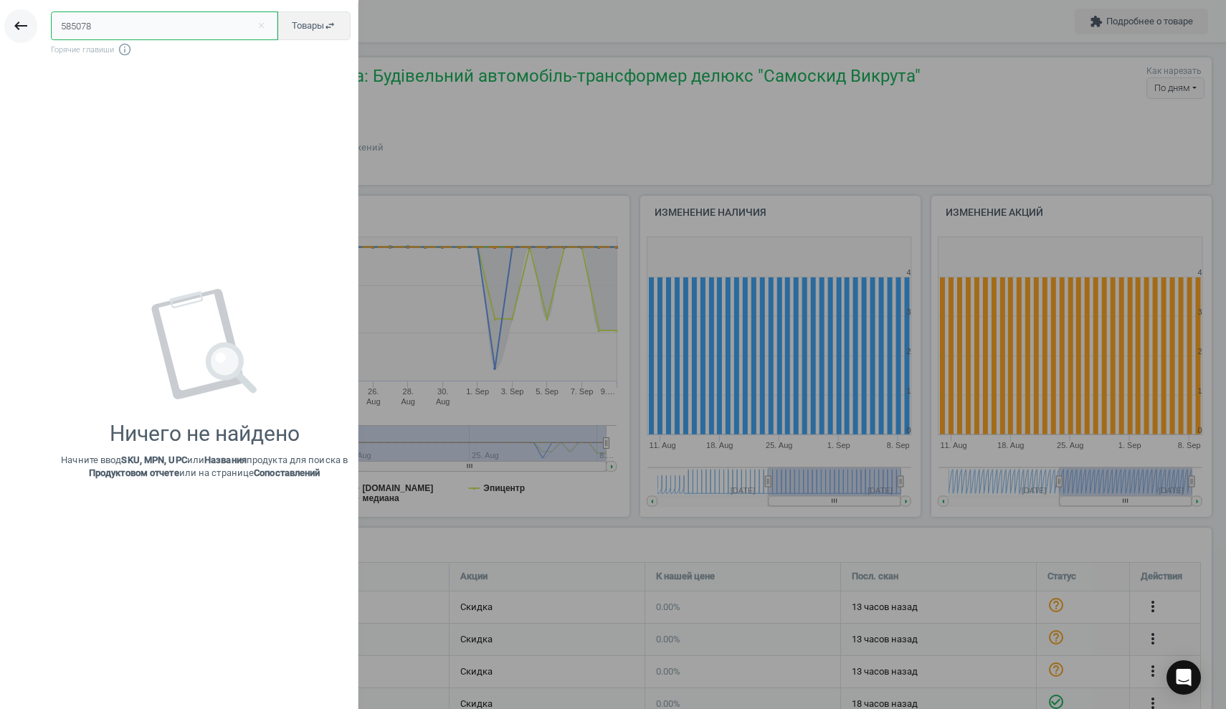
drag, startPoint x: 117, startPoint y: 24, endPoint x: 13, endPoint y: 21, distance: 104.0
click at [13, 21] on div "keyboard_backspace 585078 close Товары swap_horiz Горячие главиши info_outline …" at bounding box center [179, 356] width 359 height 709
paste input "603795"
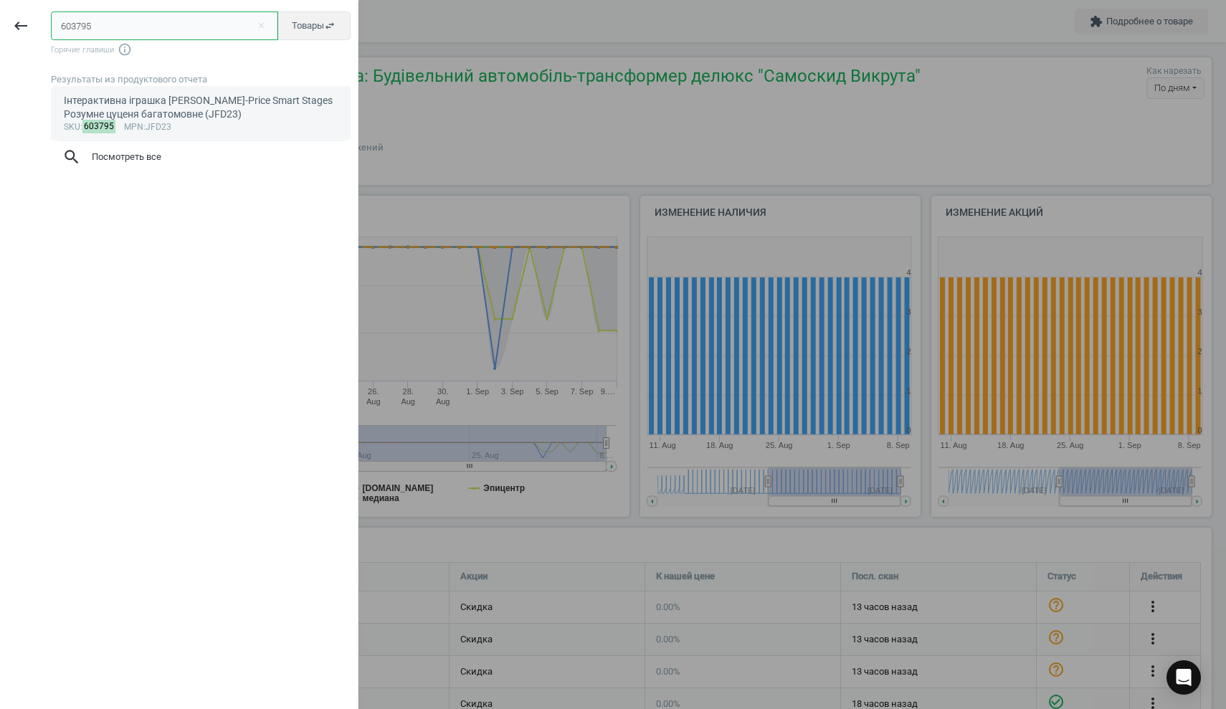
type input "603795"
click at [88, 115] on div "Інтерактивна іграшка [PERSON_NAME]-Price Smart Stages​ Розумне цуценя багатомов…" at bounding box center [201, 108] width 275 height 28
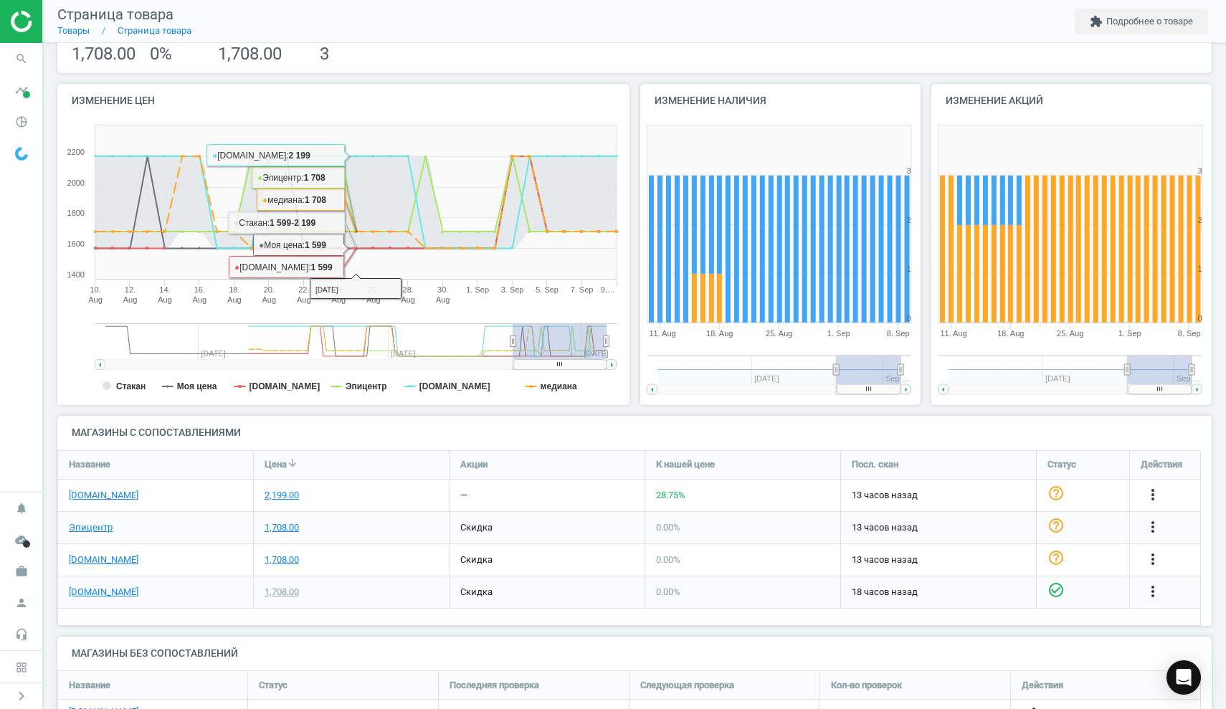
scroll to position [169, 0]
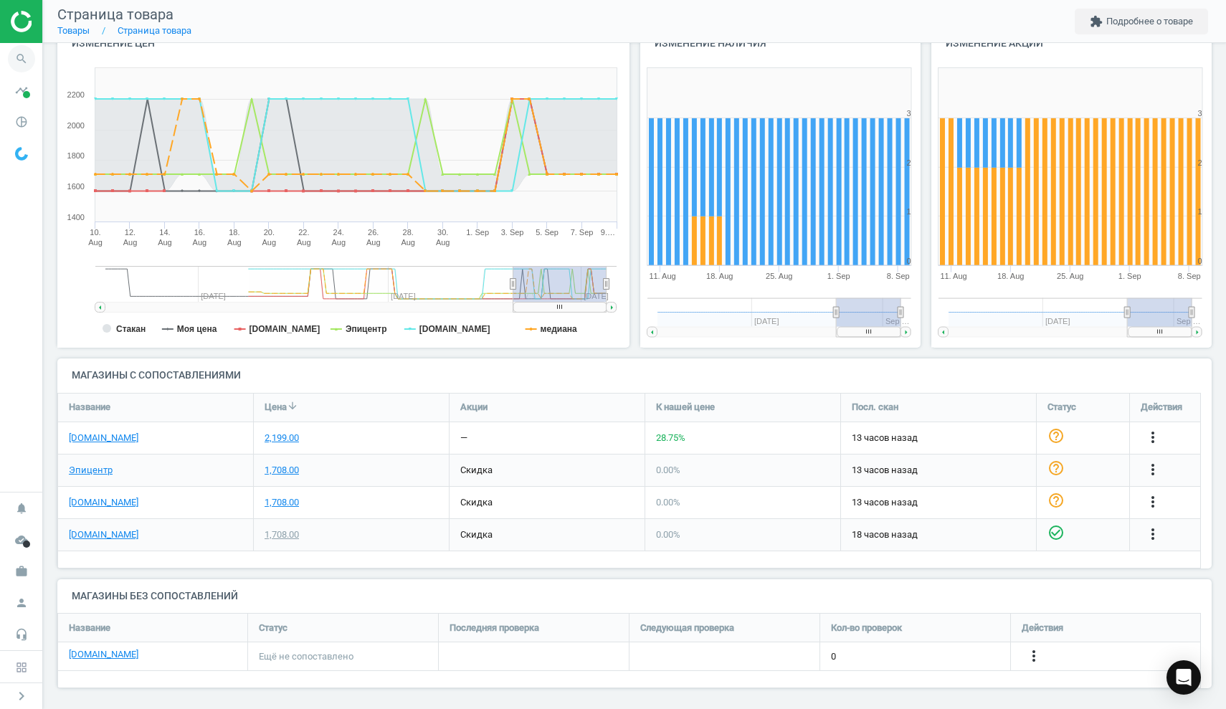
click at [27, 57] on icon "search" at bounding box center [21, 58] width 27 height 27
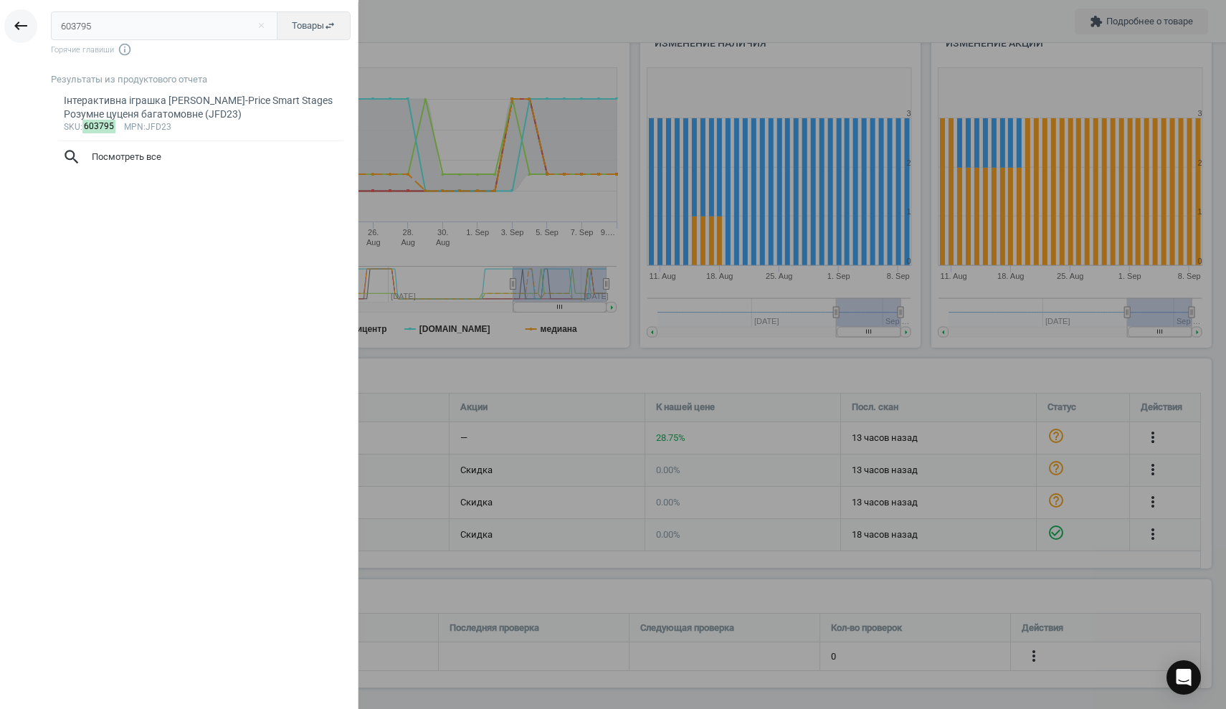
drag, startPoint x: 107, startPoint y: 24, endPoint x: 17, endPoint y: 20, distance: 89.7
click at [17, 20] on div "keyboard_backspace 603795 close Товары swap_horiz Горячие главиши info_outline …" at bounding box center [179, 356] width 359 height 709
type input "602490"
click at [98, 108] on div "594512 Ігровий набір MINIVERSE серії "[PERSON_NAME]" – СТВОРИ ЧАРІВНІ ЗІЛЛЯ (в …" at bounding box center [201, 108] width 275 height 28
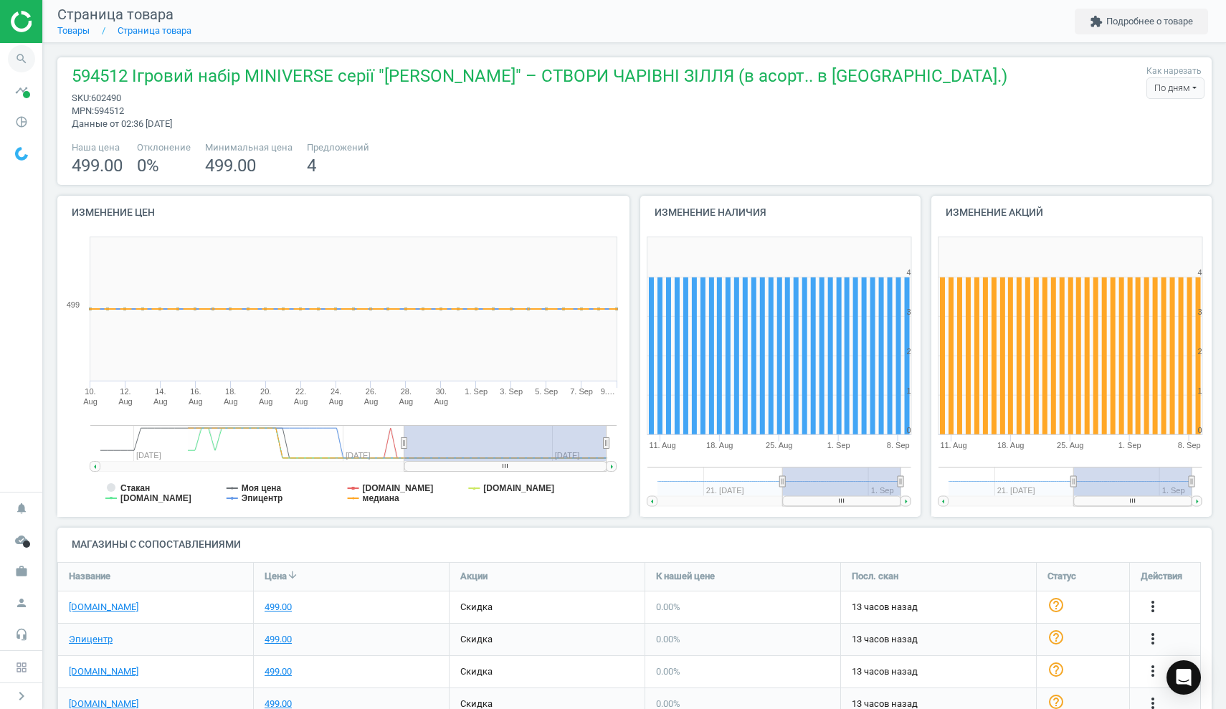
click at [23, 62] on icon "search" at bounding box center [21, 58] width 27 height 27
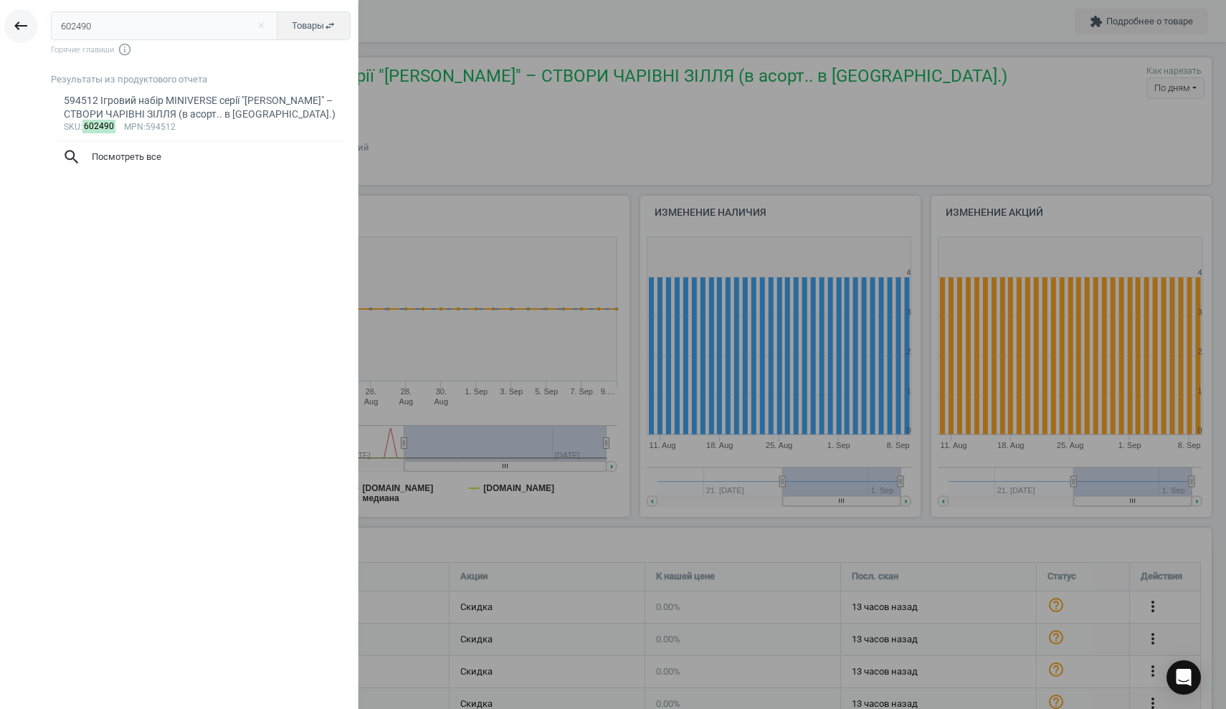
drag, startPoint x: 154, startPoint y: 19, endPoint x: 14, endPoint y: 19, distance: 139.8
click at [14, 19] on div "keyboard_backspace 602490 close Товары swap_horiz Горячие главиши info_outline …" at bounding box center [179, 356] width 359 height 709
drag, startPoint x: 108, startPoint y: 27, endPoint x: 42, endPoint y: 19, distance: 66.4
click at [42, 19] on div "602490 close Товары swap_horiz Горячие главиши info_outline Результаты из проду…" at bounding box center [200, 356] width 316 height 709
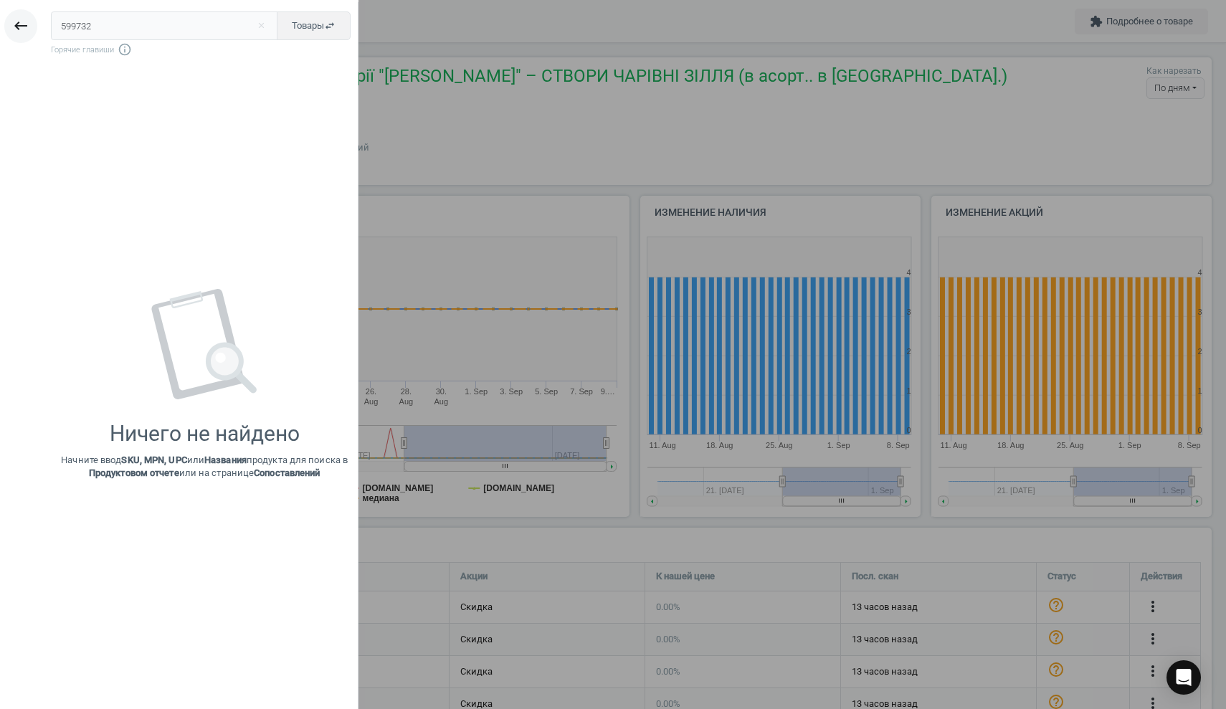
type input "599732"
click at [18, 23] on icon "keyboard_backspace" at bounding box center [20, 25] width 17 height 17
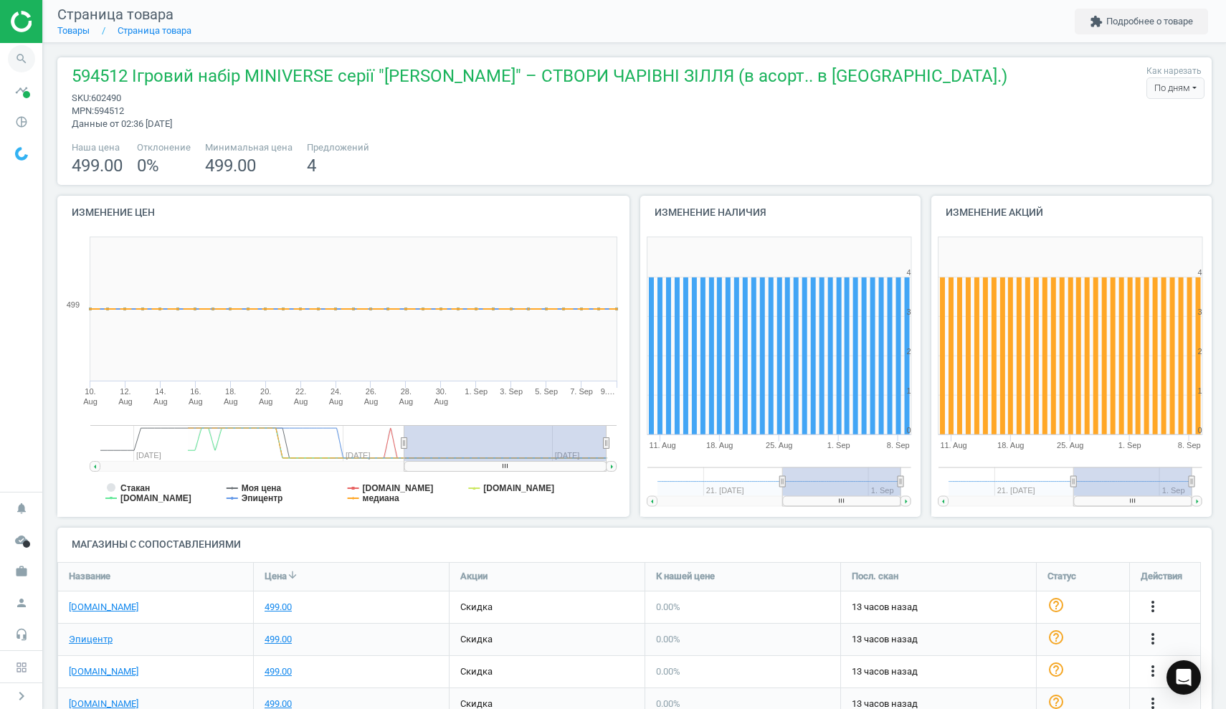
click at [20, 69] on icon "search" at bounding box center [21, 58] width 27 height 27
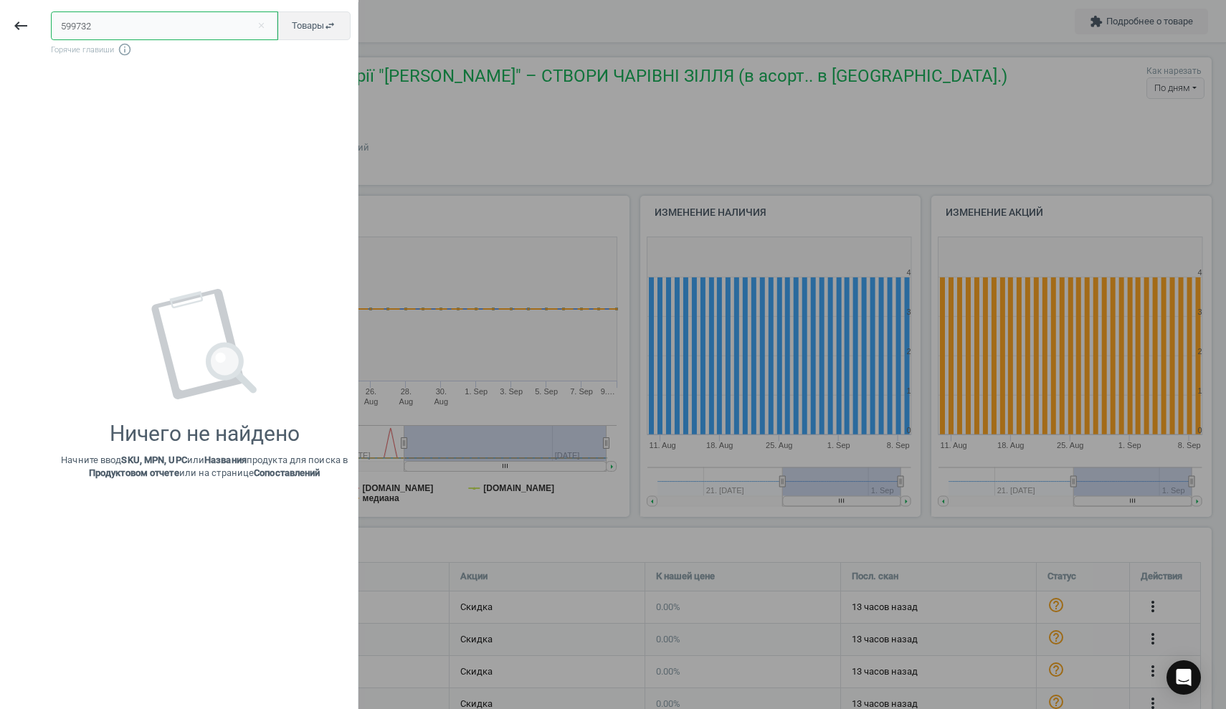
drag, startPoint x: 105, startPoint y: 29, endPoint x: 3, endPoint y: 20, distance: 102.2
click at [3, 20] on div "keyboard_backspace 599732 close Товары swap_horiz Горячие главиши info_outline …" at bounding box center [179, 356] width 359 height 709
paste input "601385"
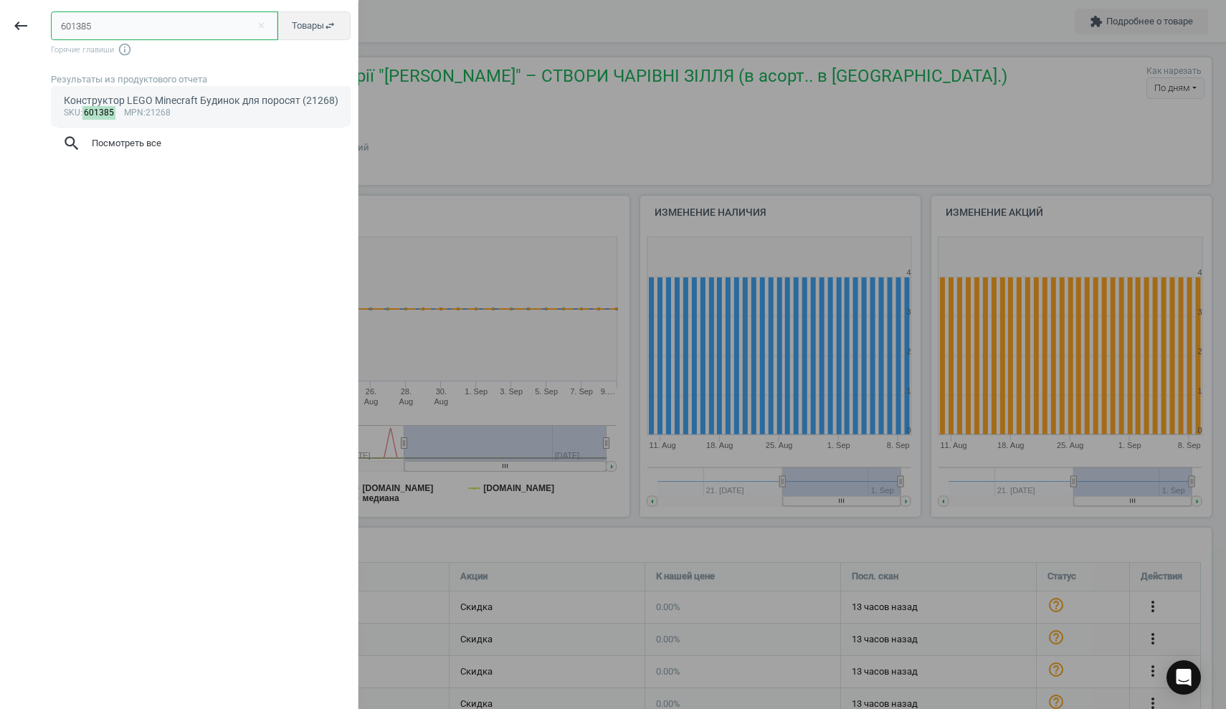
type input "601385"
click at [142, 108] on div "Конструктор LEGO Minecraft Будинок для поросят (21268)" at bounding box center [201, 101] width 275 height 14
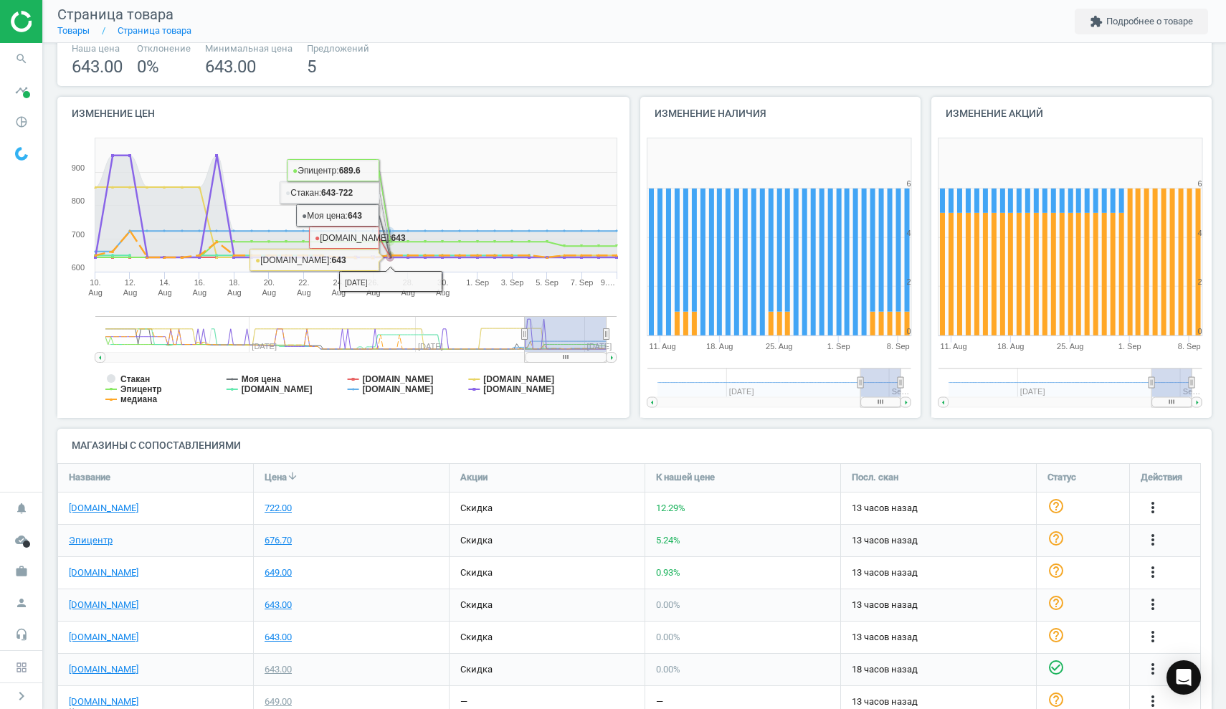
scroll to position [146, 0]
